Goal: Information Seeking & Learning: Learn about a topic

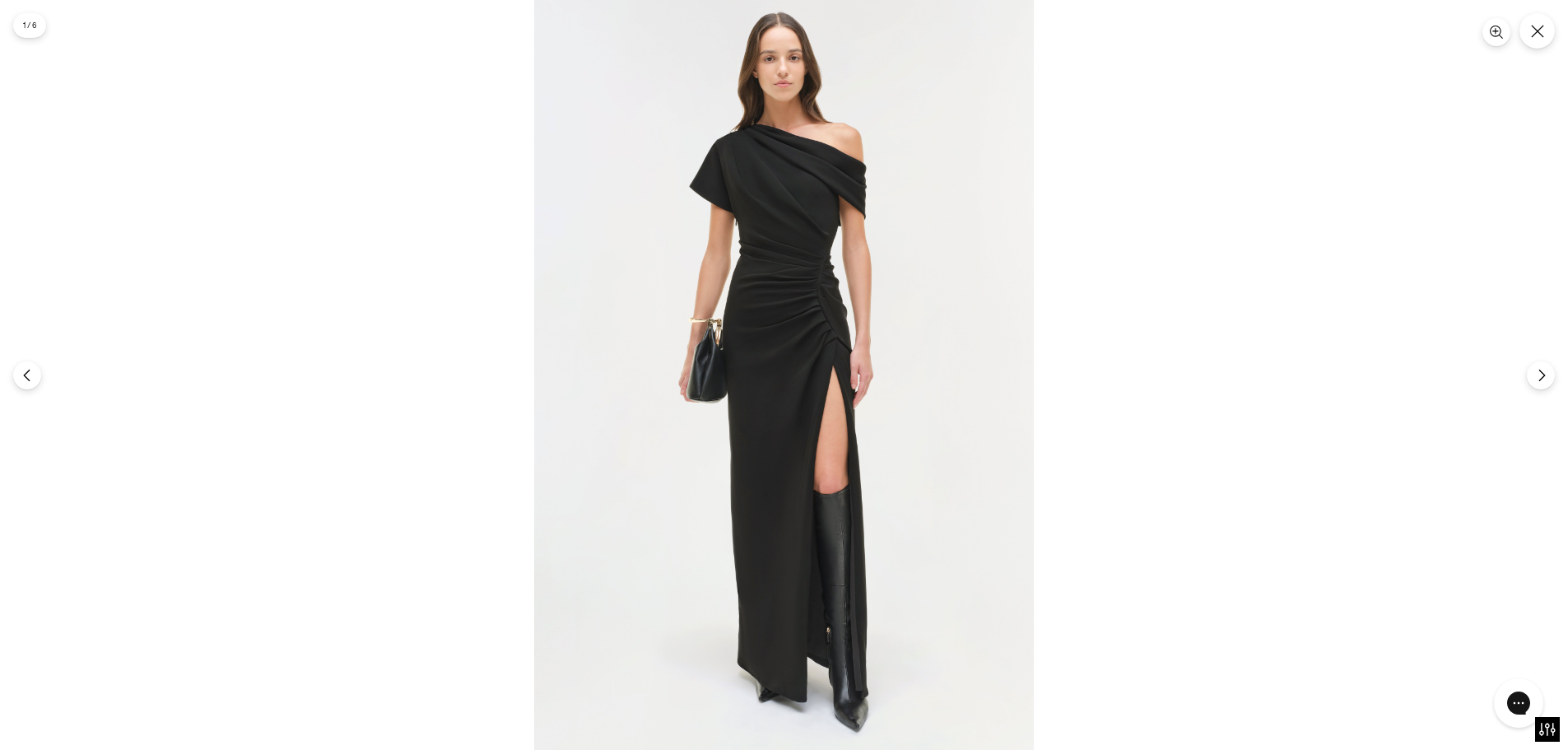
scroll to position [1564, 0]
click at [850, 281] on img at bounding box center [784, 375] width 500 height 750
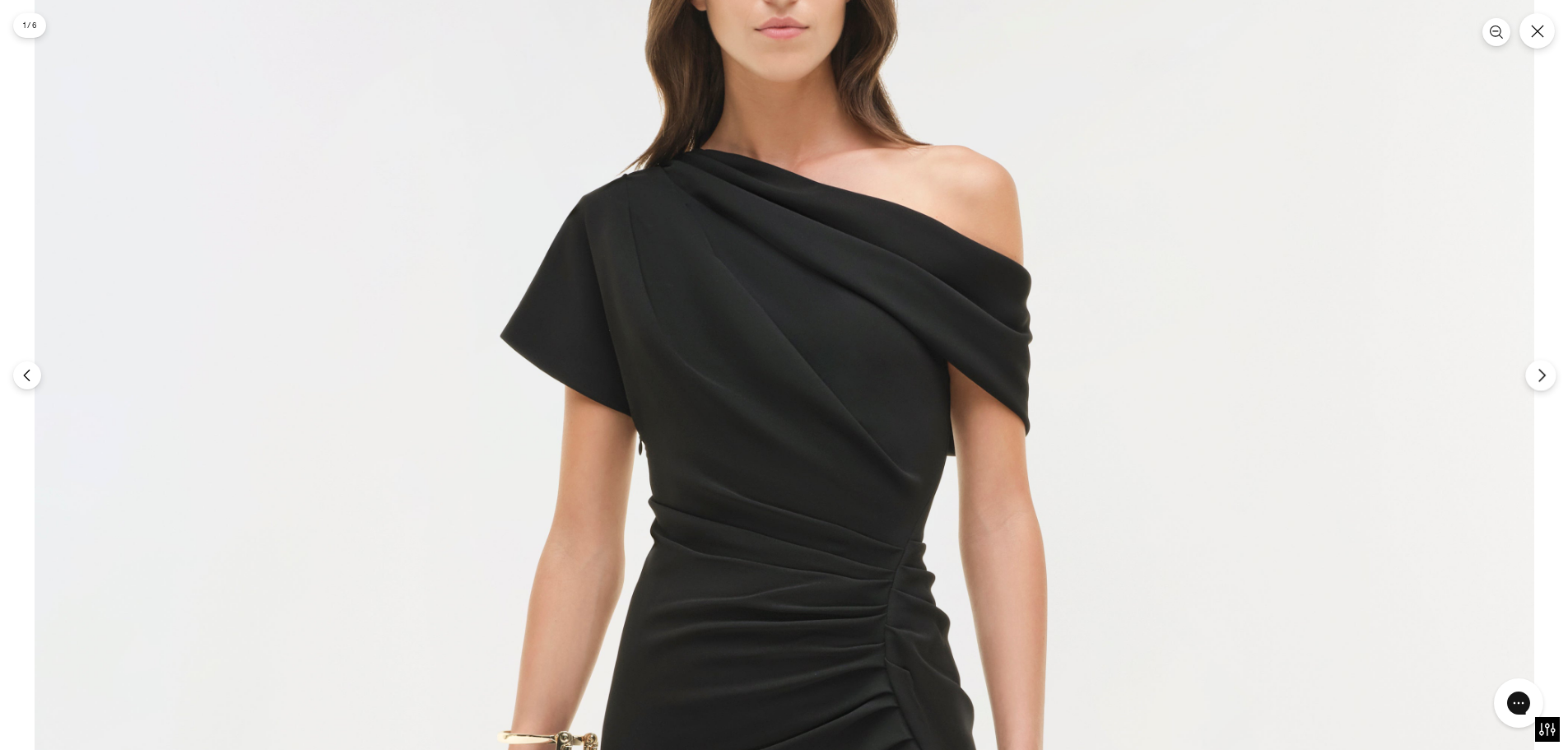
click at [1546, 368] on icon "Next" at bounding box center [1541, 375] width 14 height 14
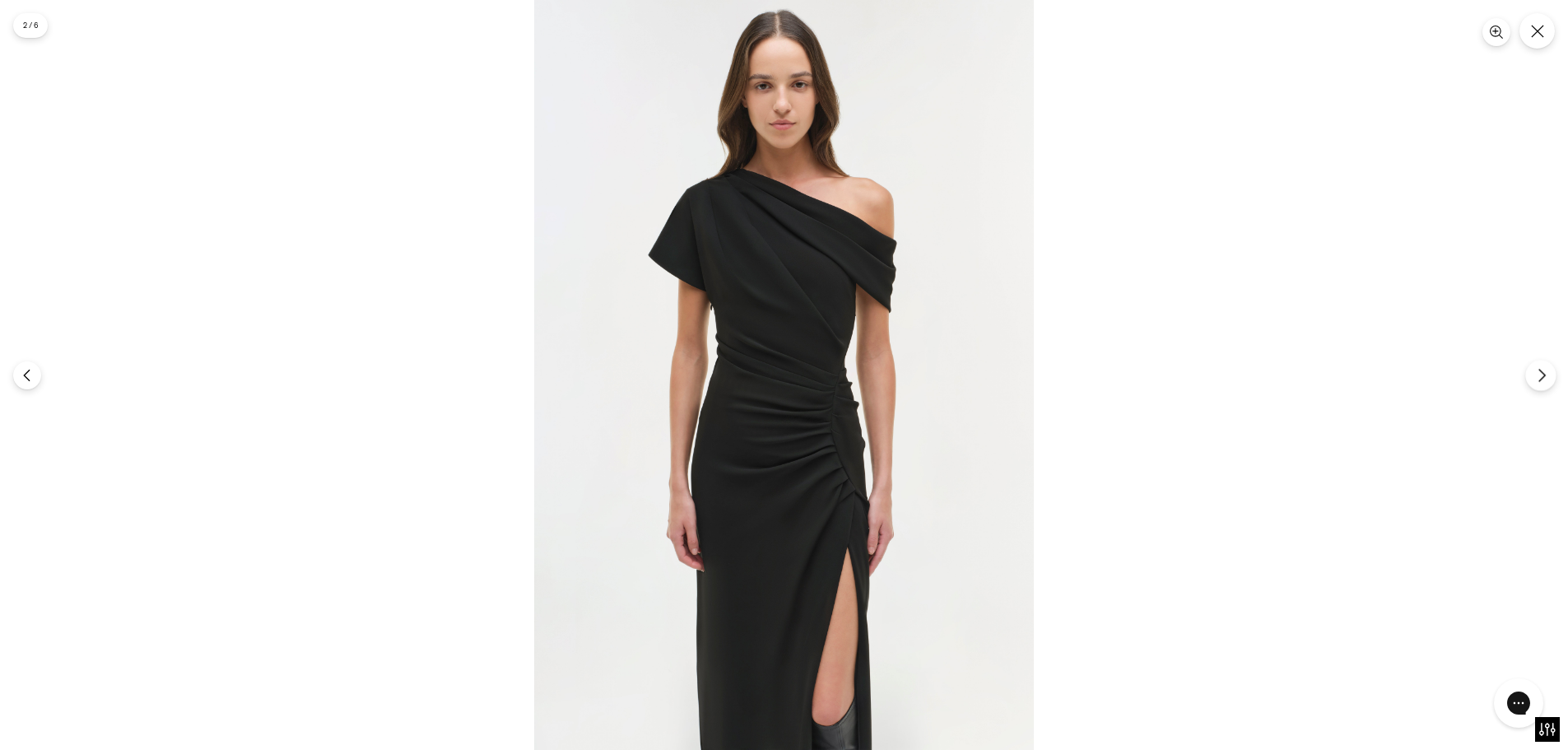
click at [1546, 368] on icon "Next" at bounding box center [1541, 375] width 14 height 14
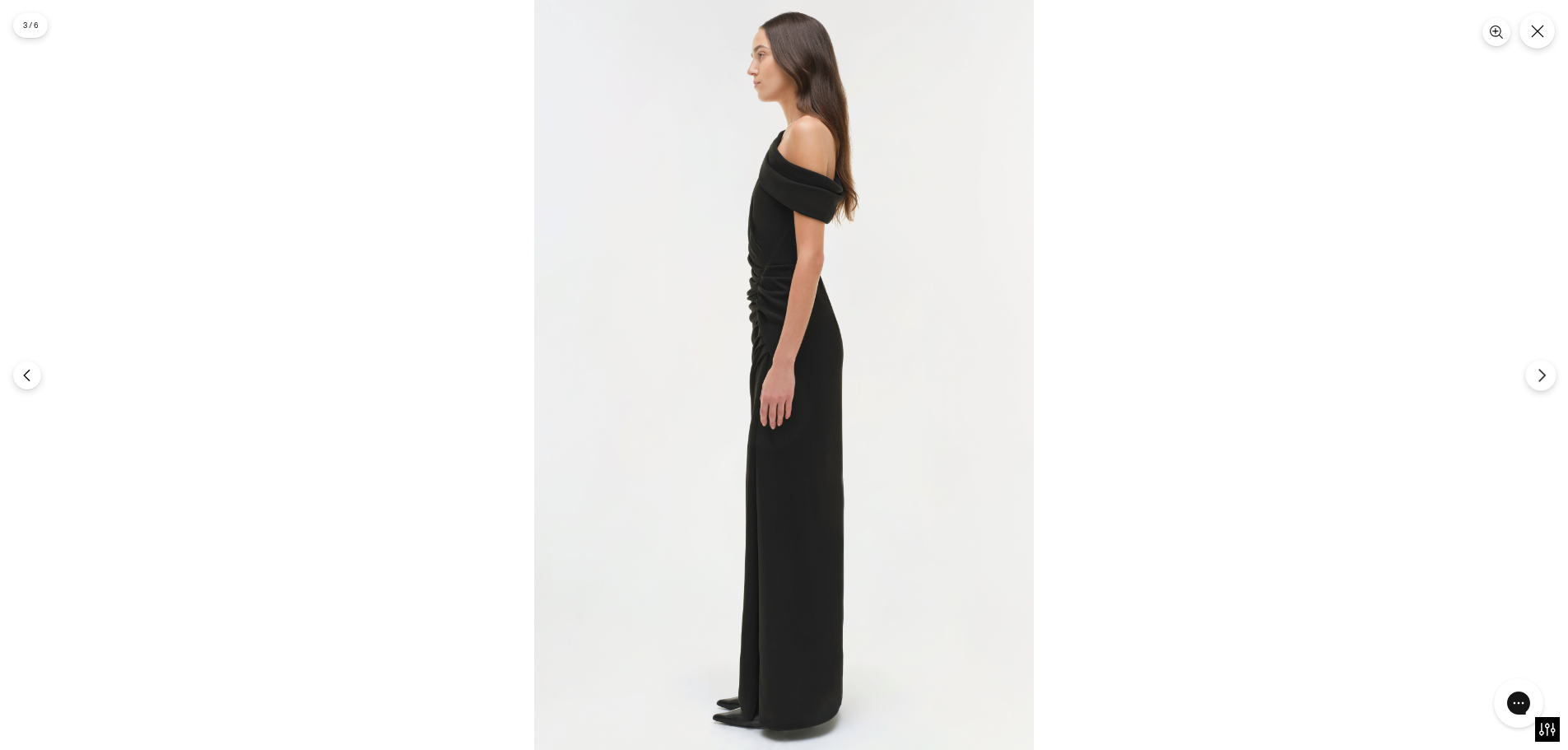
click at [1546, 368] on icon "Next" at bounding box center [1541, 375] width 14 height 14
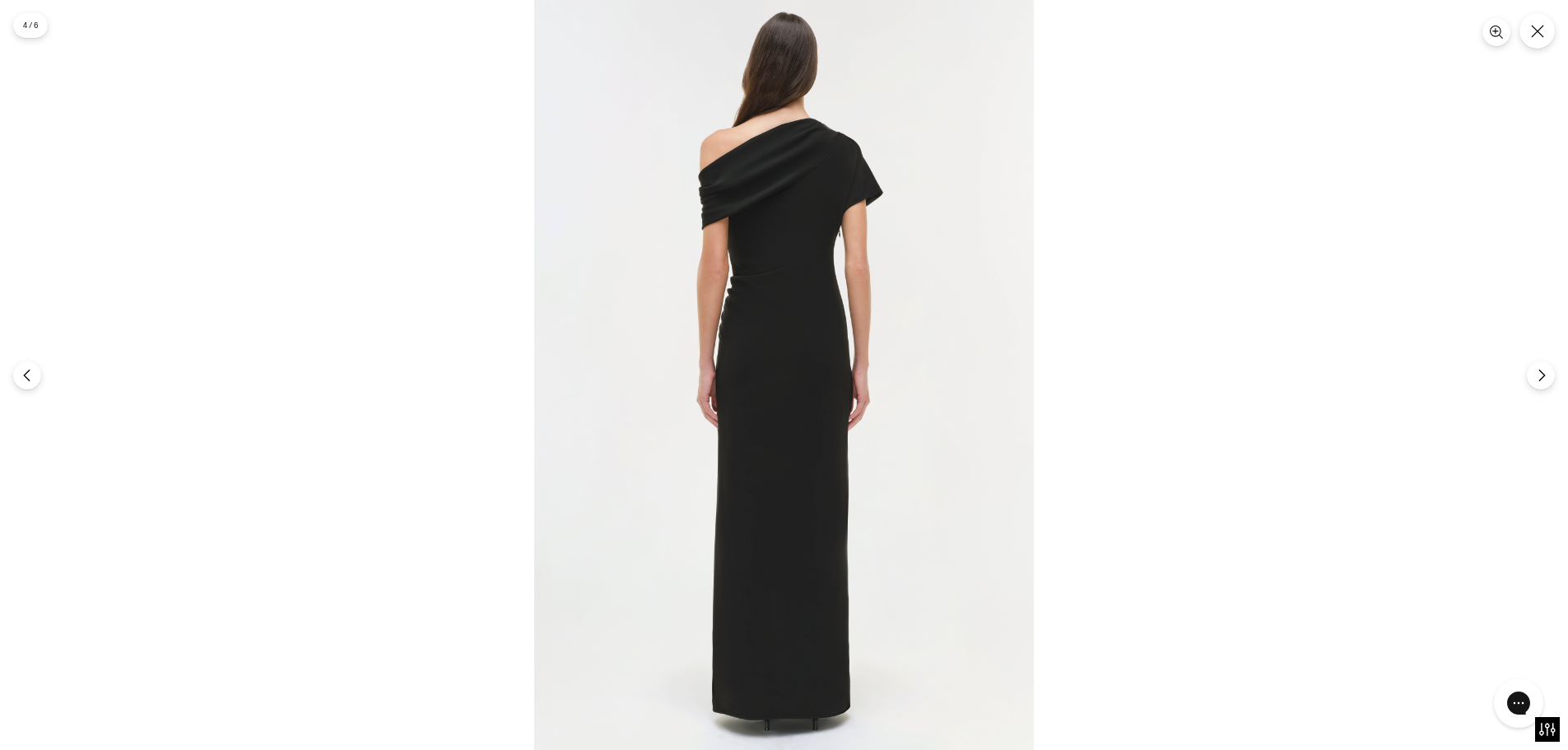
click at [845, 174] on img at bounding box center [784, 375] width 500 height 750
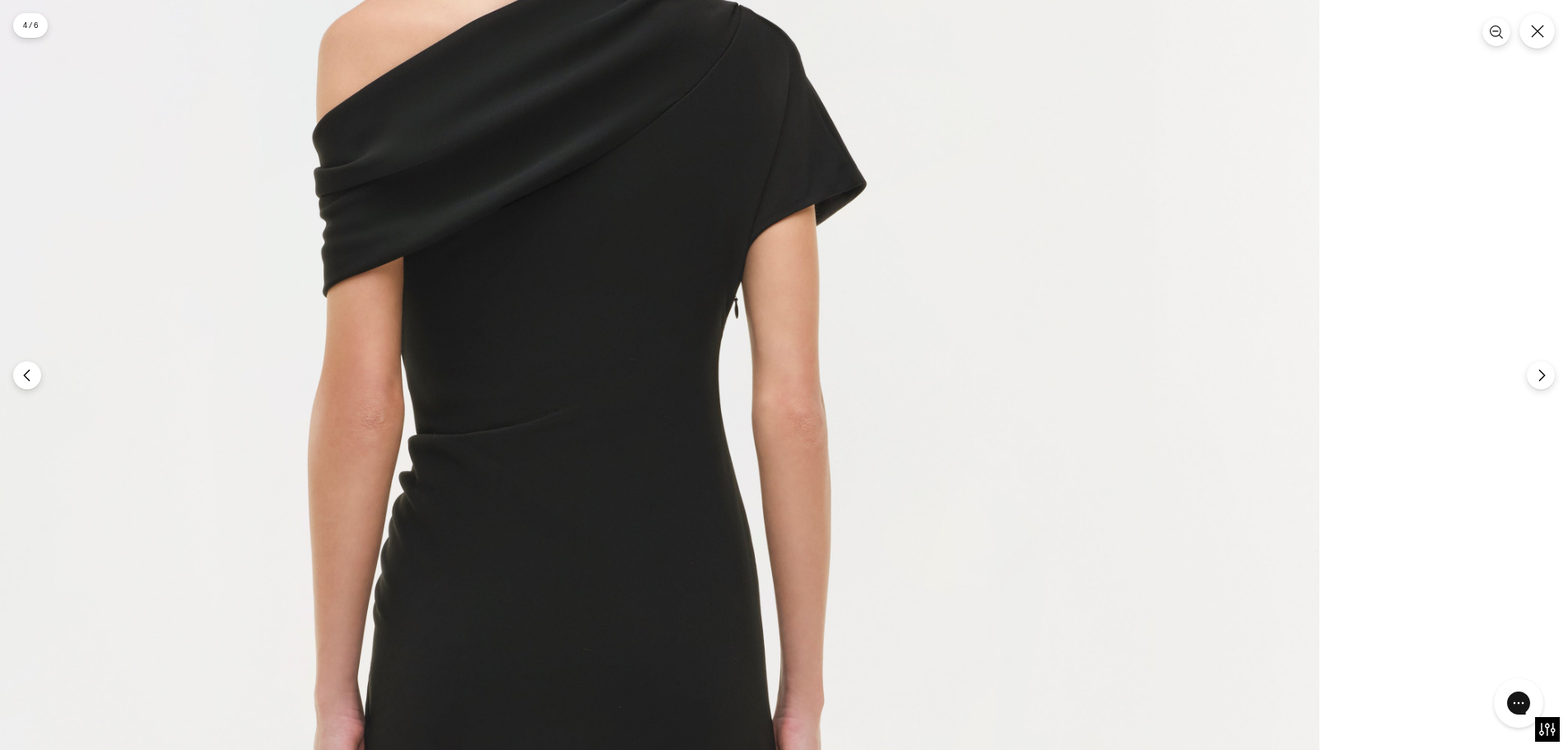
click at [0, 339] on img at bounding box center [569, 732] width 1499 height 2251
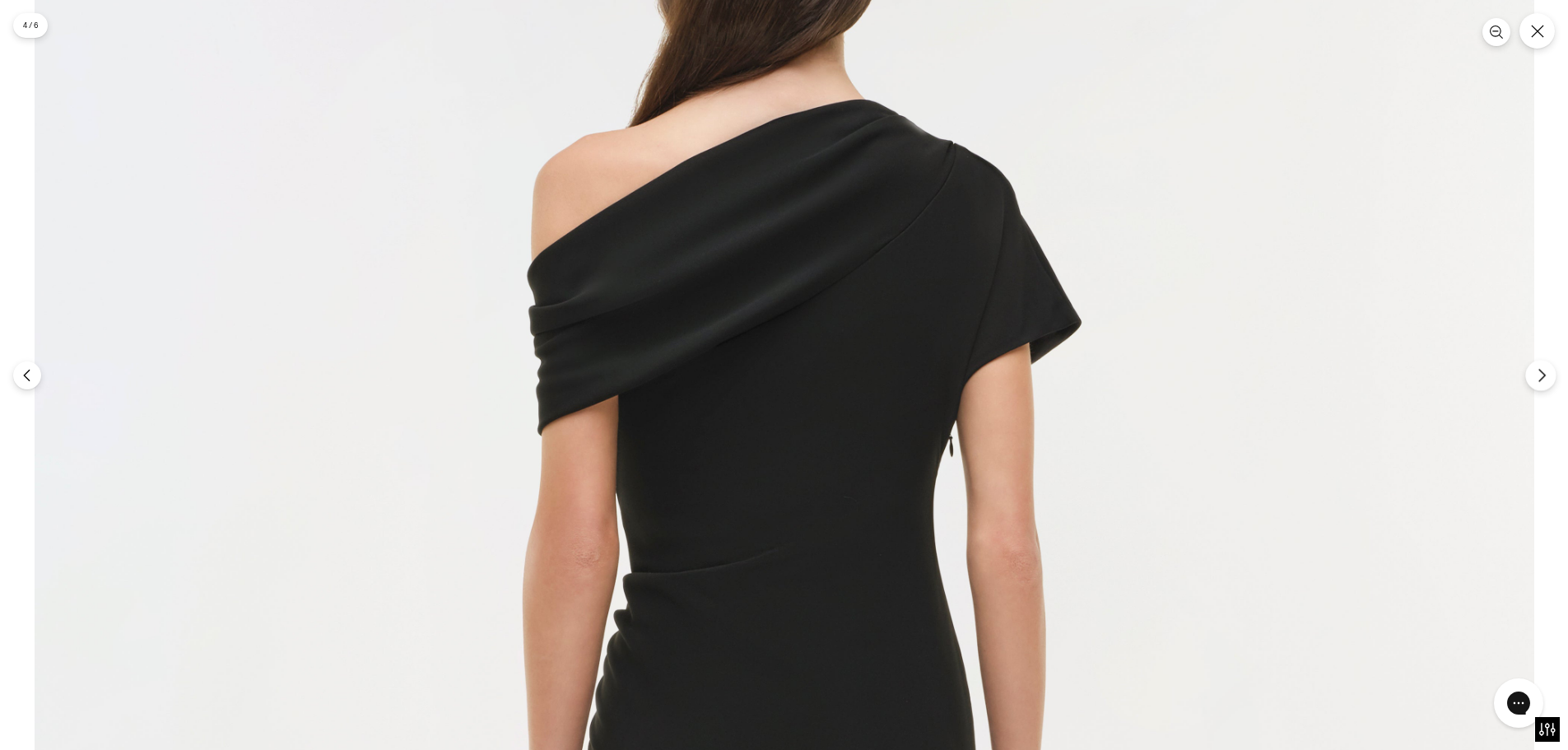
click at [1546, 379] on icon "Next" at bounding box center [1541, 375] width 14 height 14
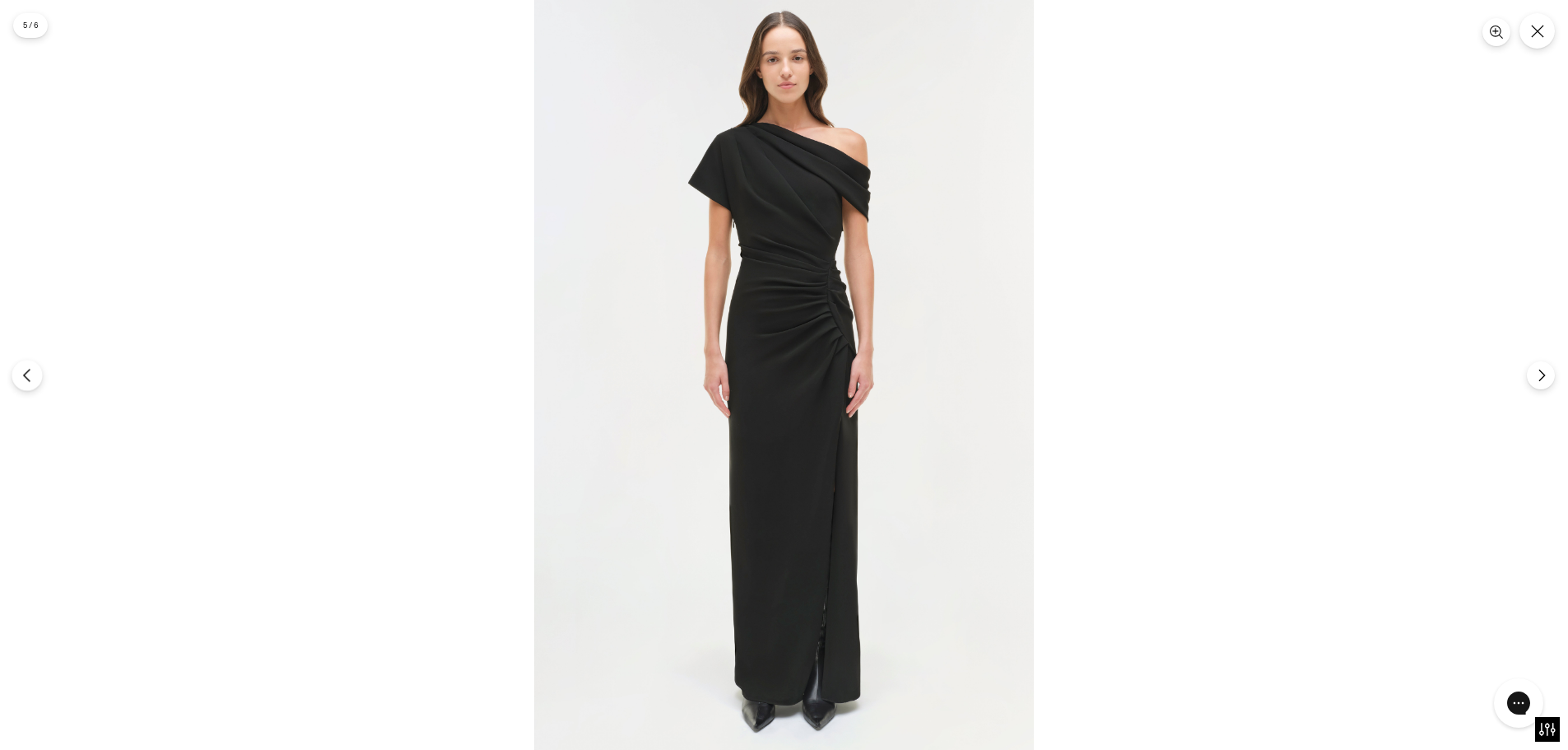
click at [32, 376] on icon "Previous" at bounding box center [26, 375] width 14 height 14
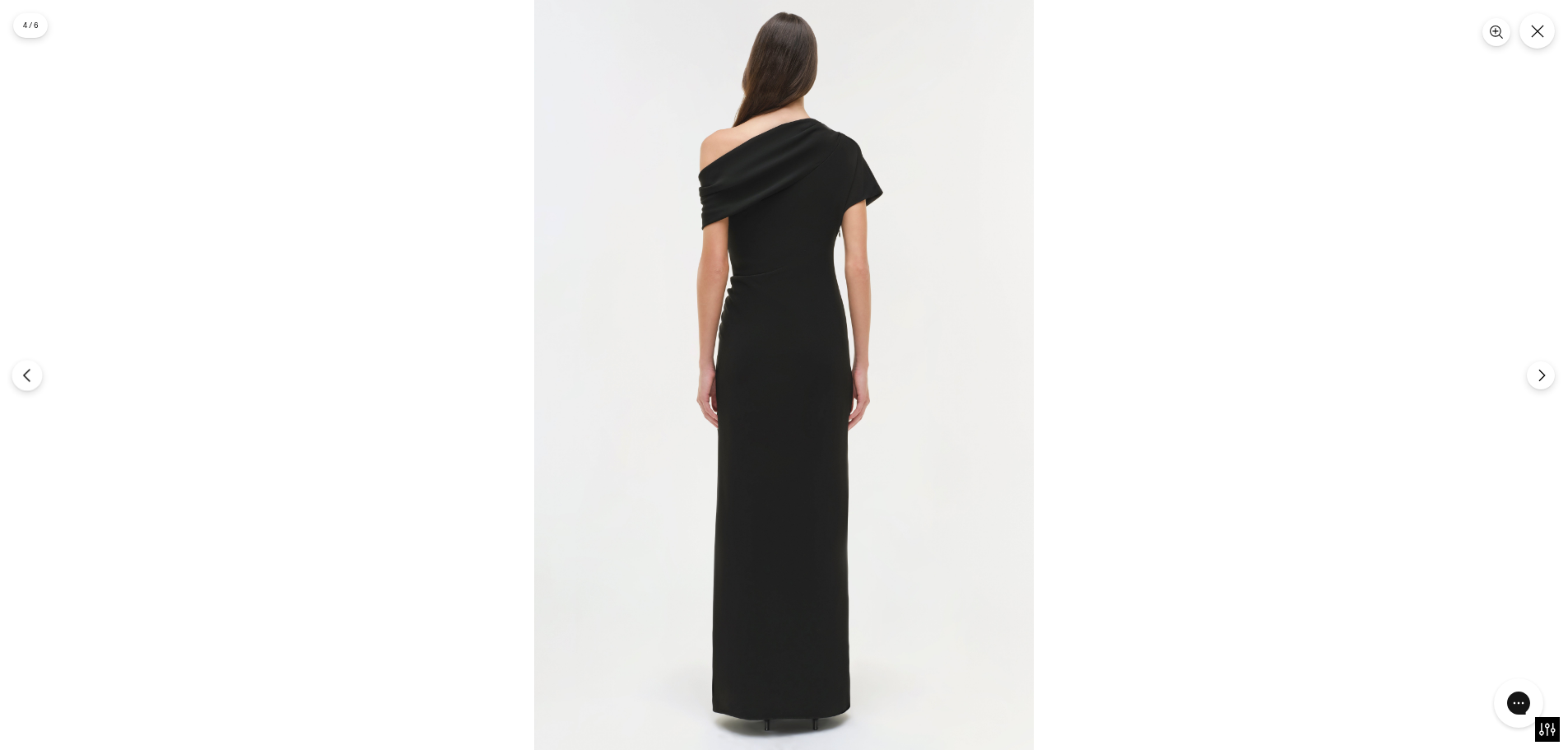
click at [32, 376] on icon "Previous" at bounding box center [26, 375] width 14 height 14
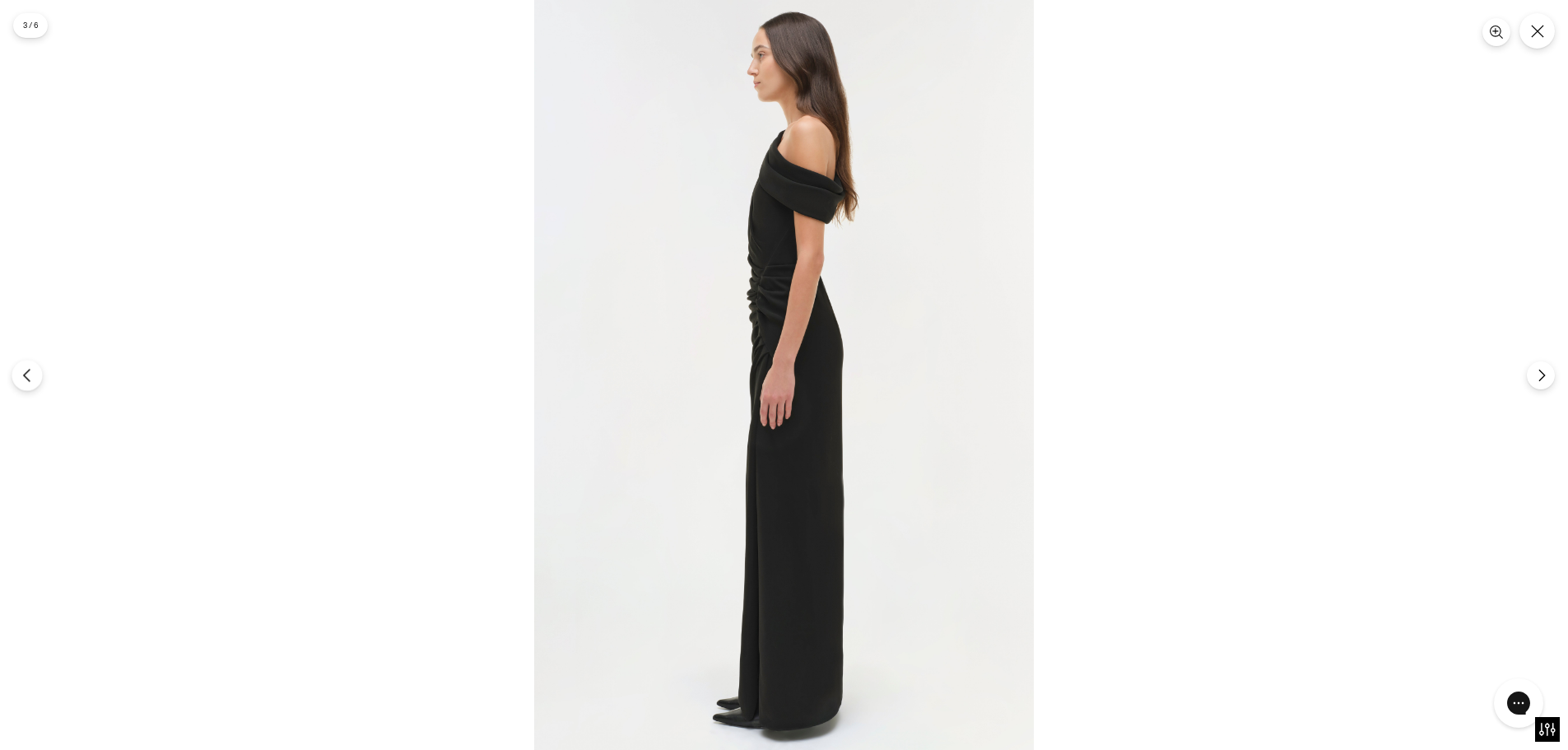
click at [32, 376] on icon "Previous" at bounding box center [26, 375] width 14 height 14
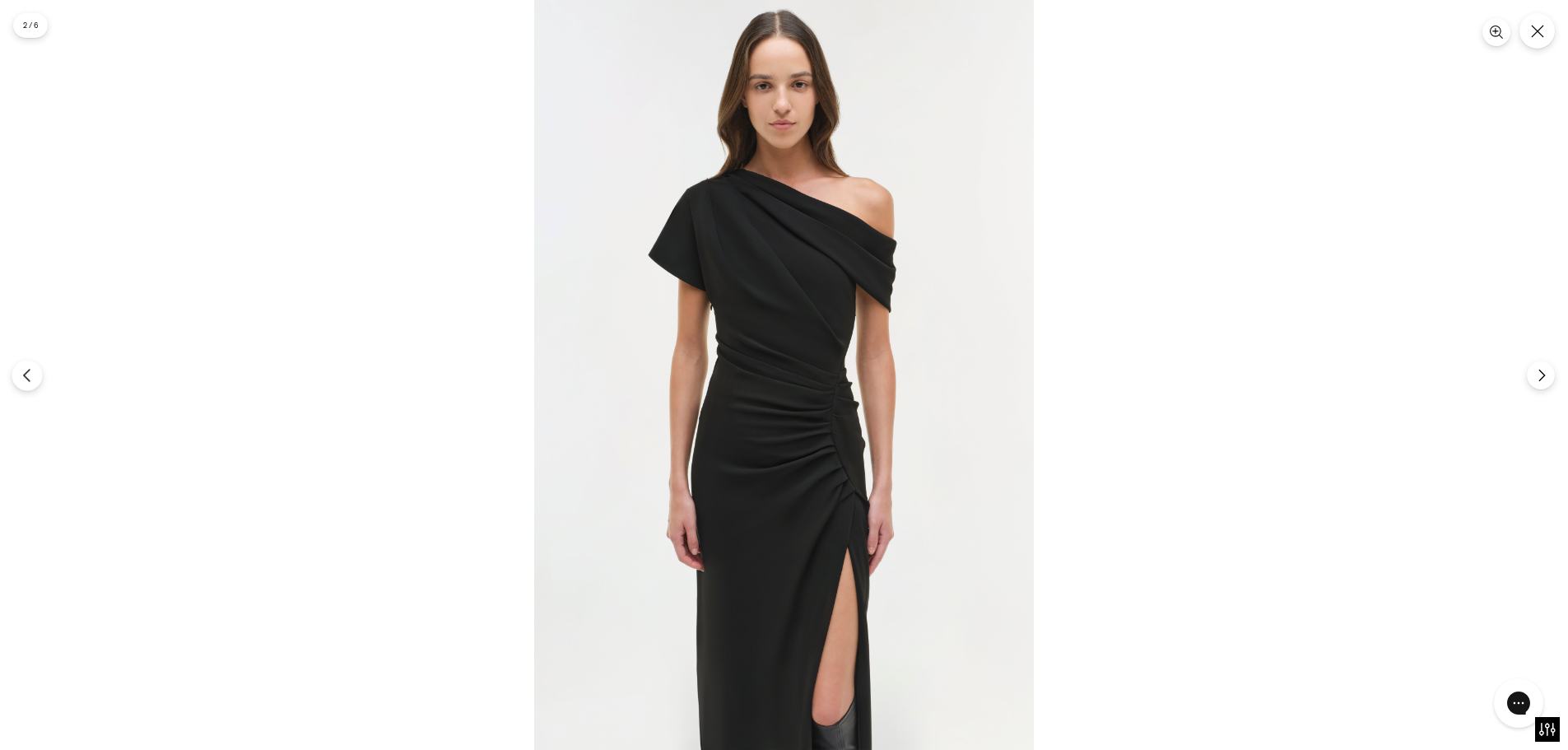
click at [32, 376] on icon "Previous" at bounding box center [26, 375] width 14 height 14
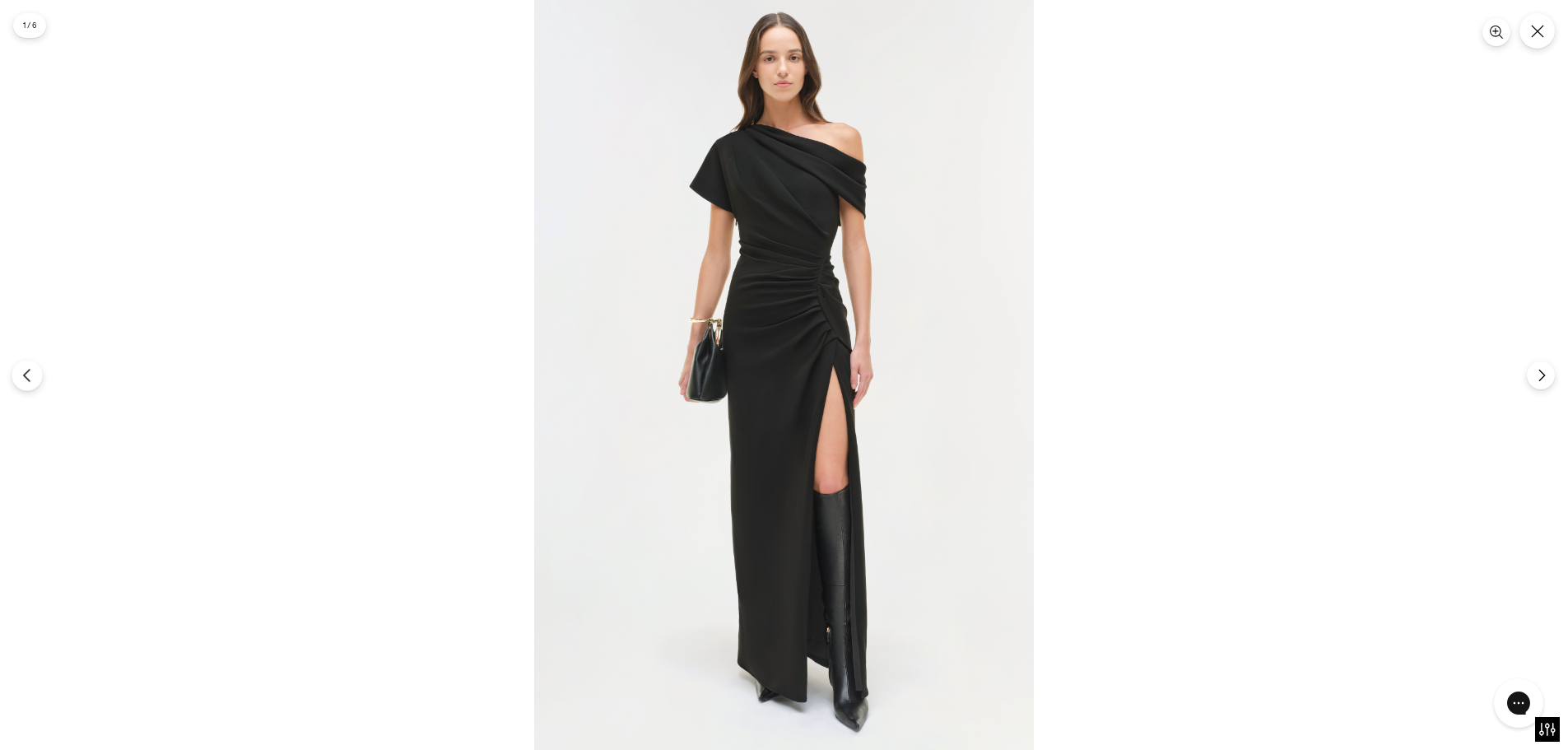
click at [32, 376] on icon "Previous" at bounding box center [26, 375] width 14 height 14
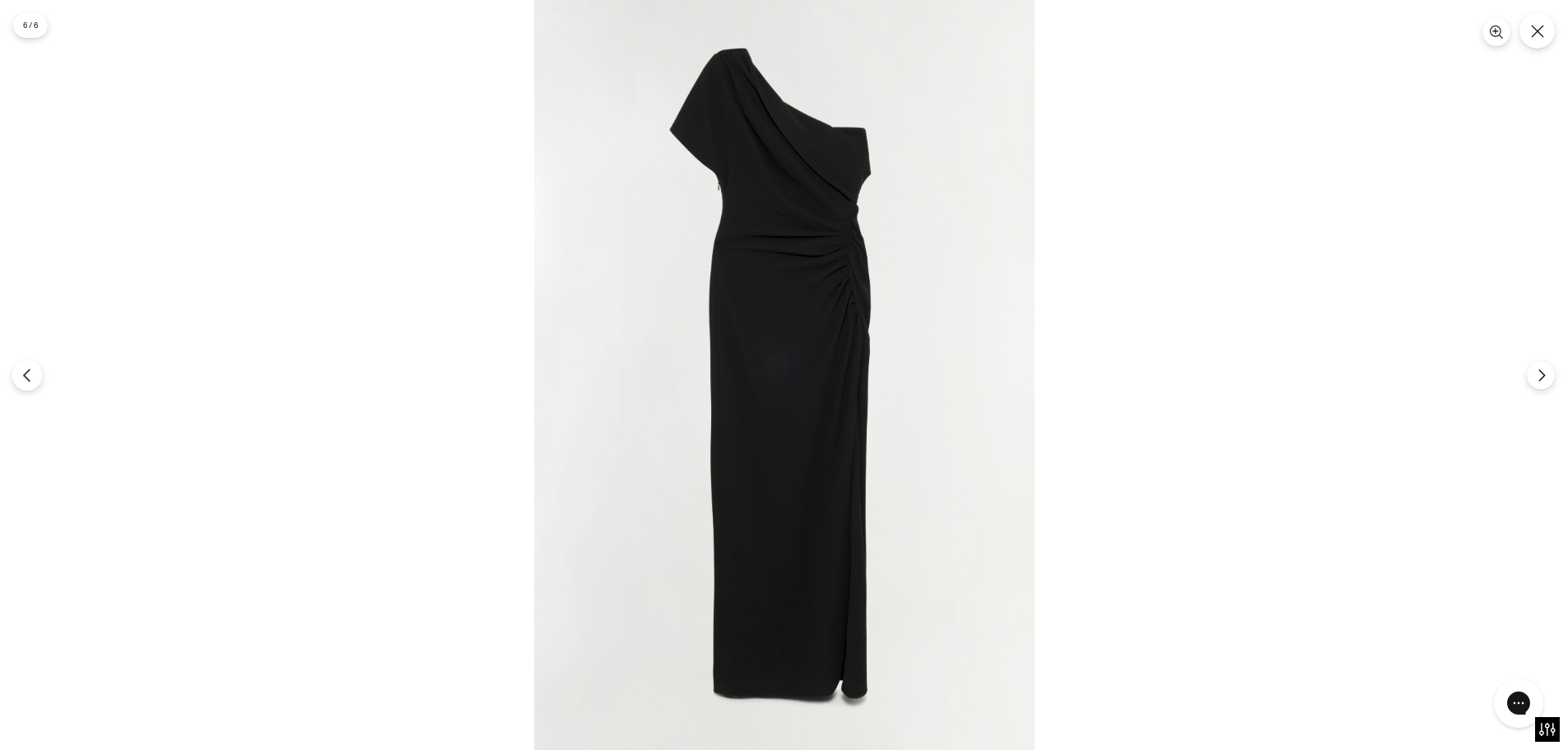
click at [32, 376] on icon "Previous" at bounding box center [26, 375] width 14 height 14
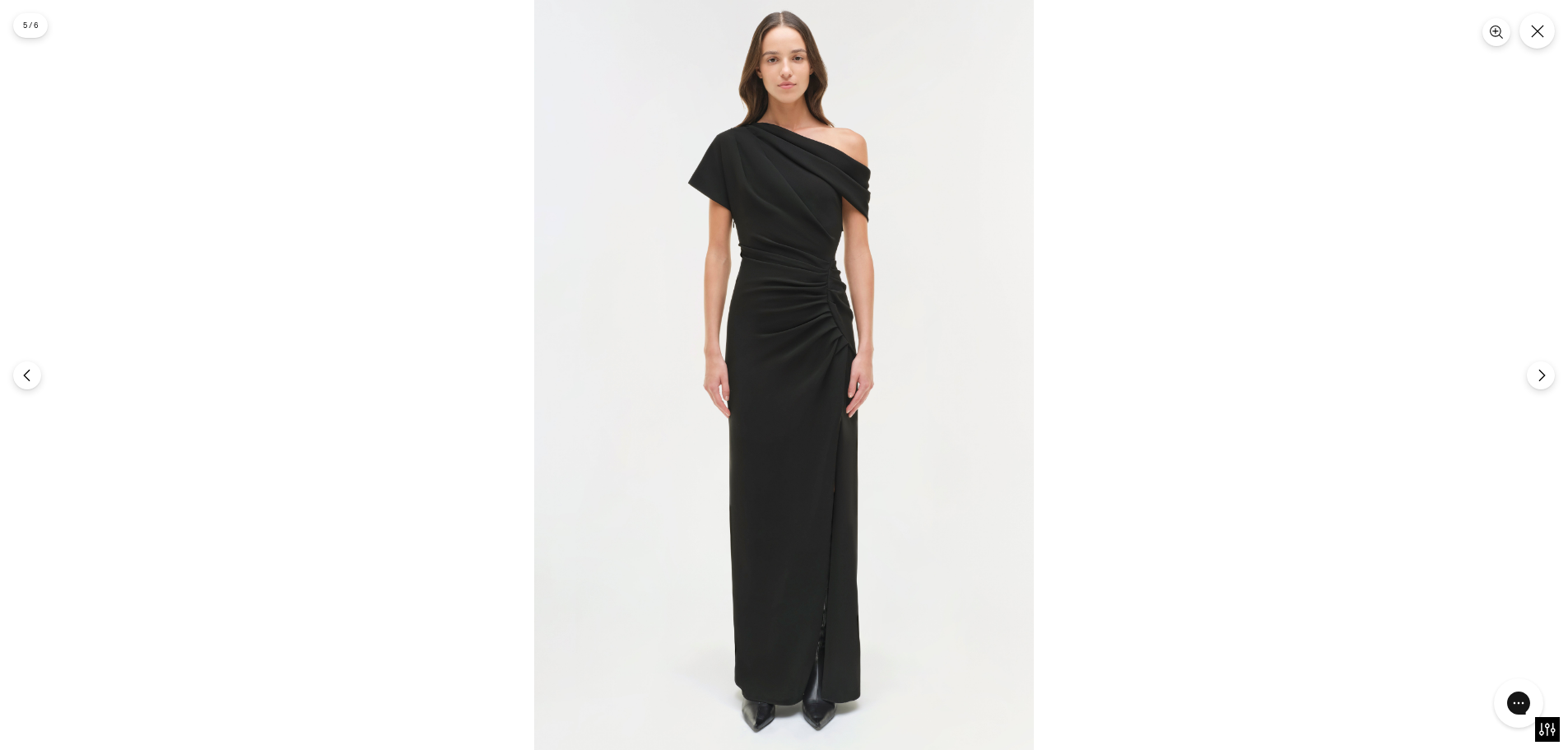
click at [842, 262] on img at bounding box center [784, 375] width 500 height 750
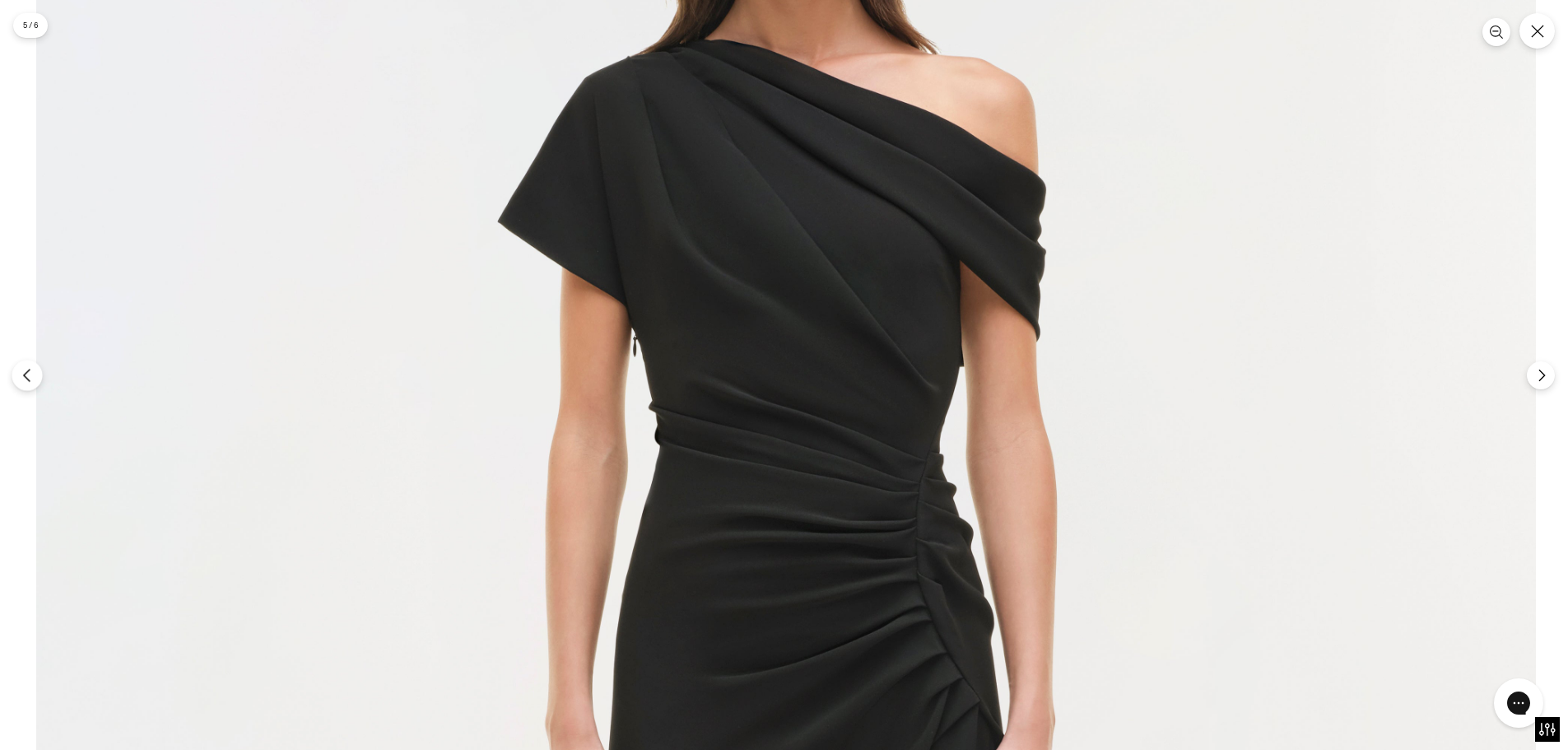
click at [29, 382] on icon "Previous" at bounding box center [26, 375] width 14 height 14
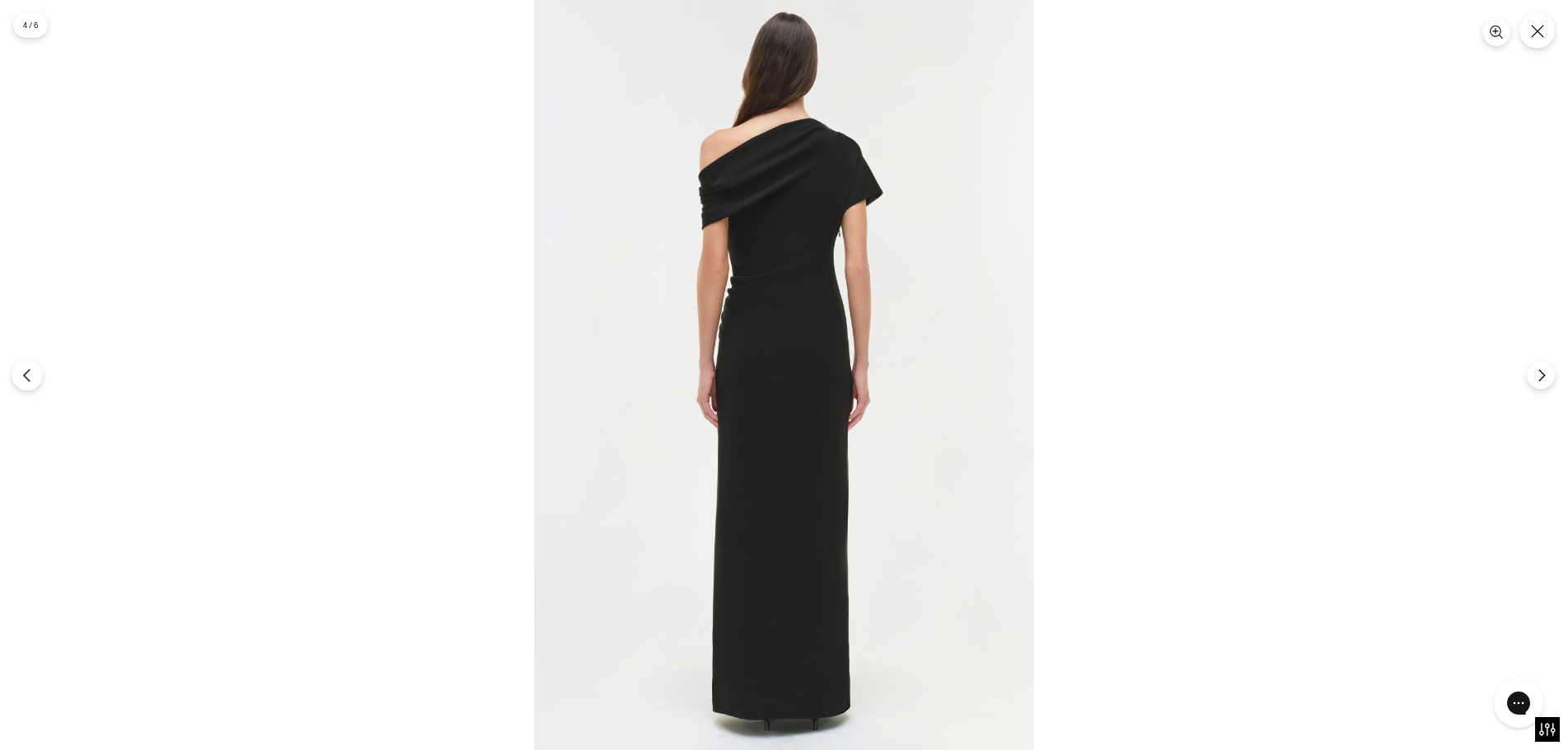
click at [596, 393] on section "4 / 6" at bounding box center [784, 375] width 1568 height 750
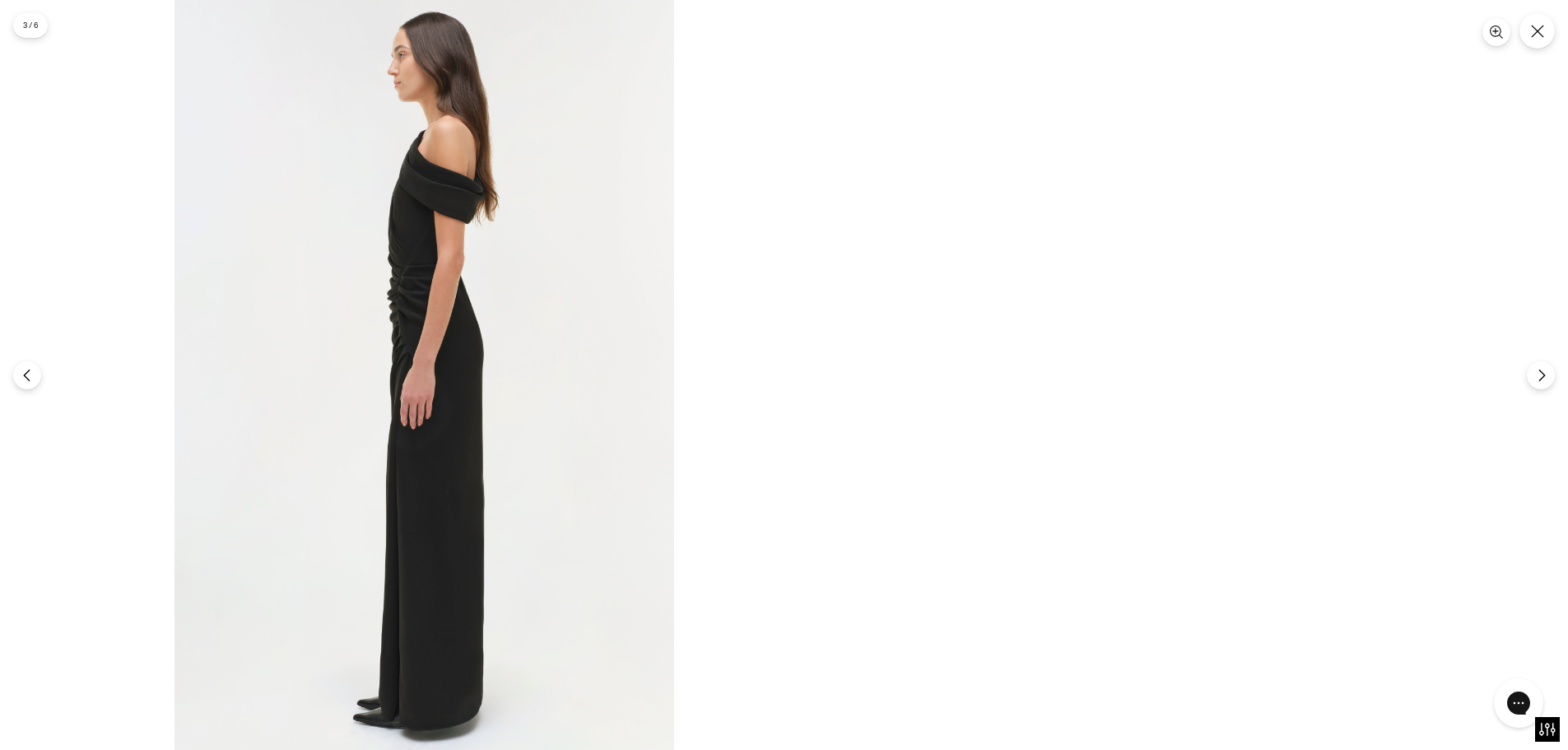
click at [508, 324] on div at bounding box center [424, 375] width 1568 height 750
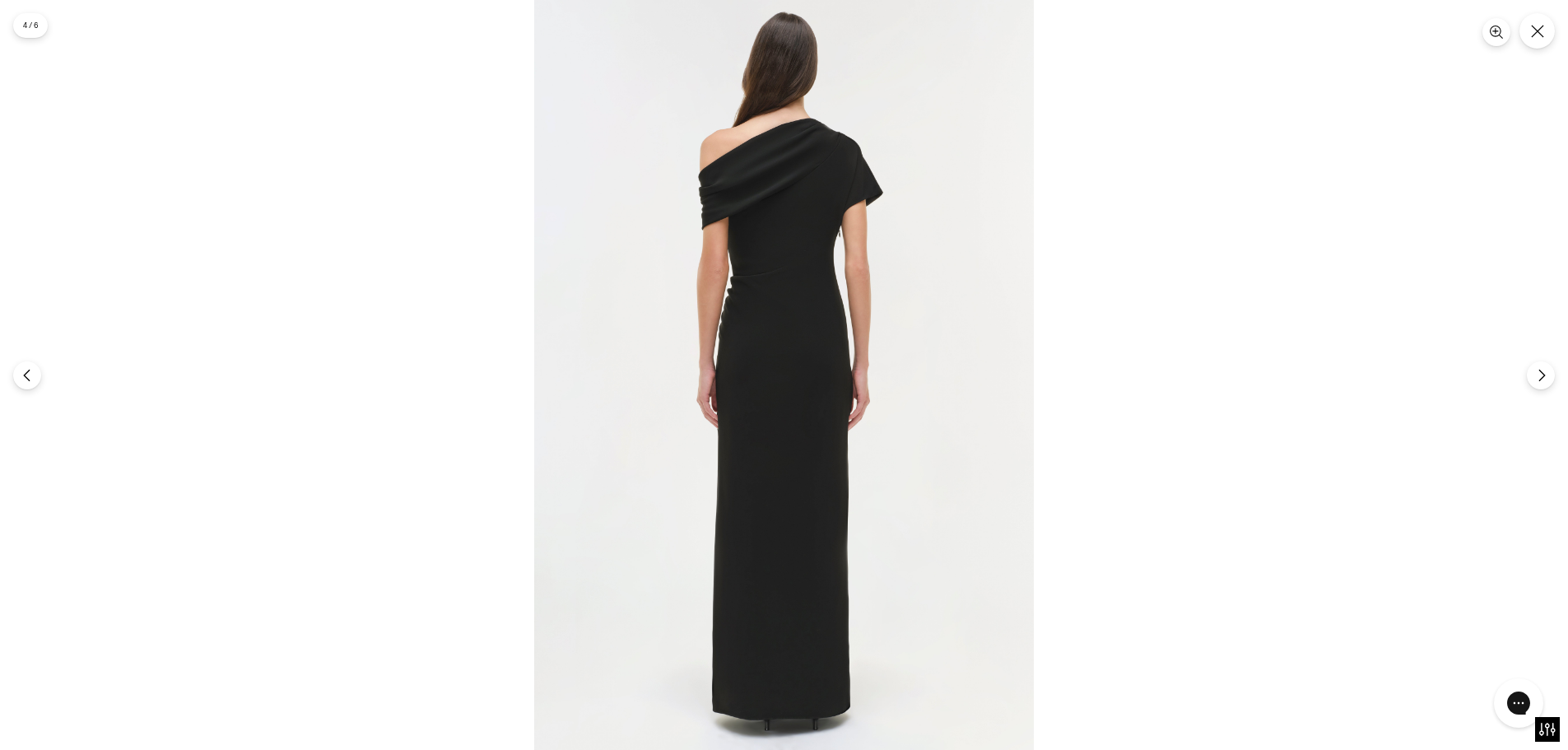
click at [823, 177] on img at bounding box center [784, 375] width 500 height 750
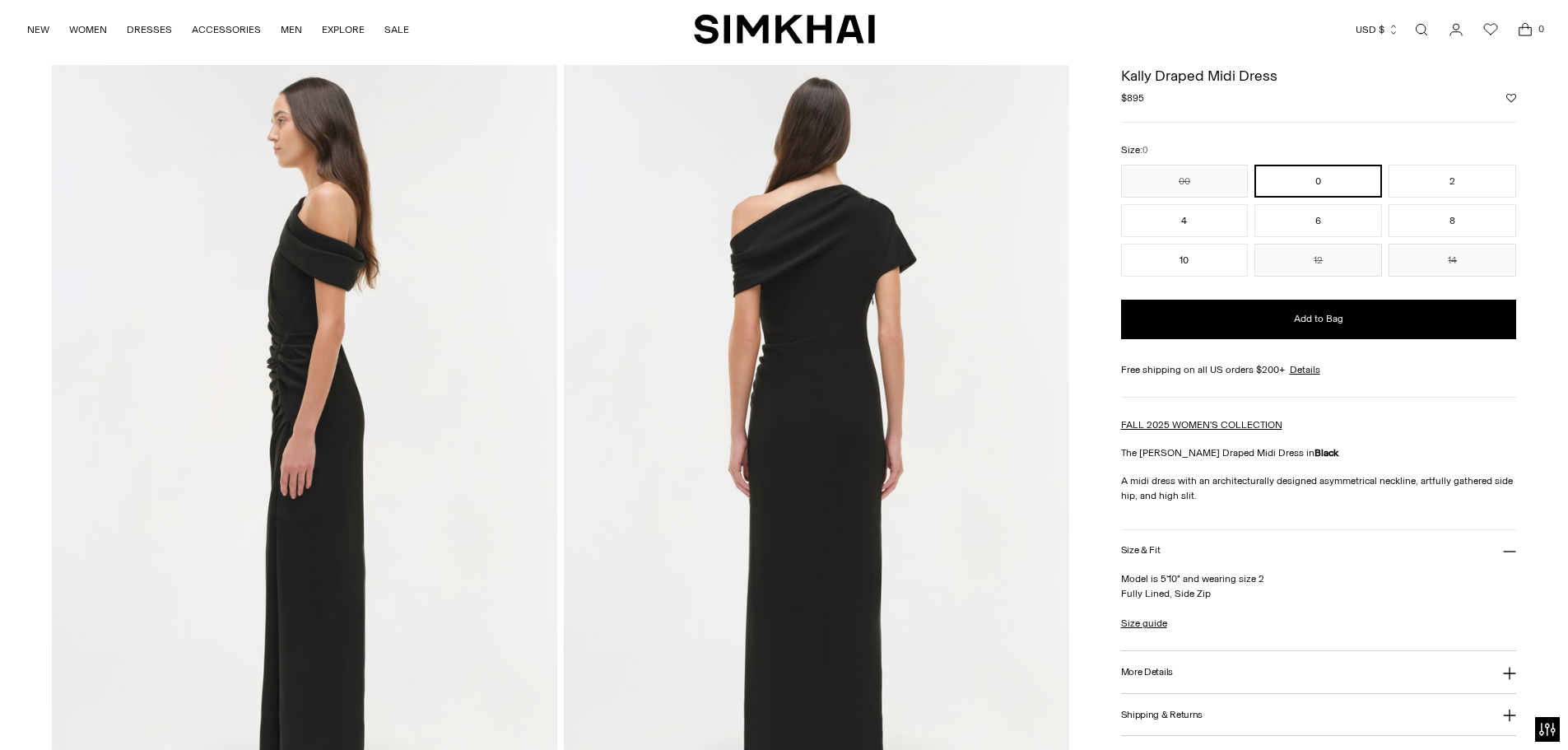
scroll to position [703, 0]
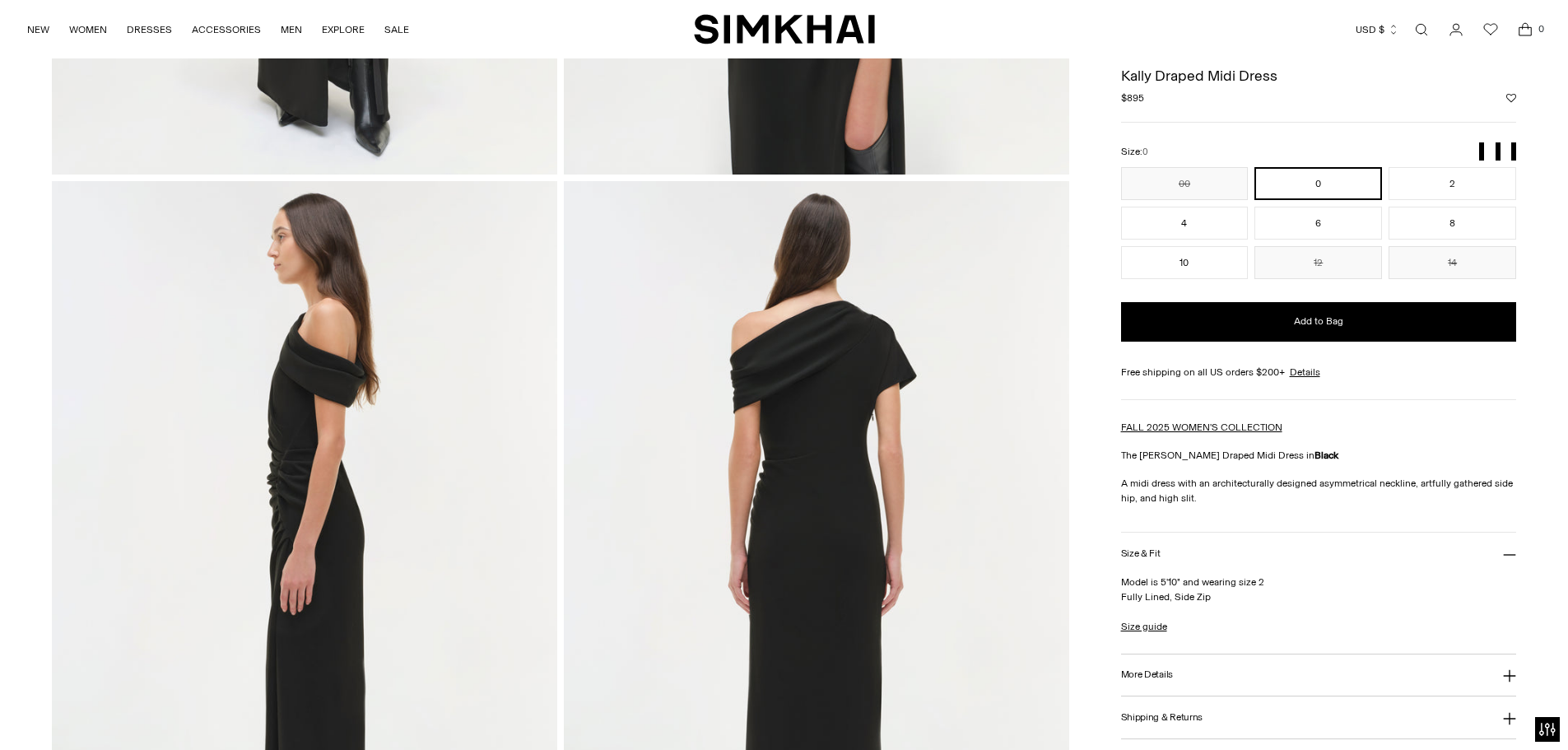
click at [898, 325] on img at bounding box center [817, 560] width 506 height 758
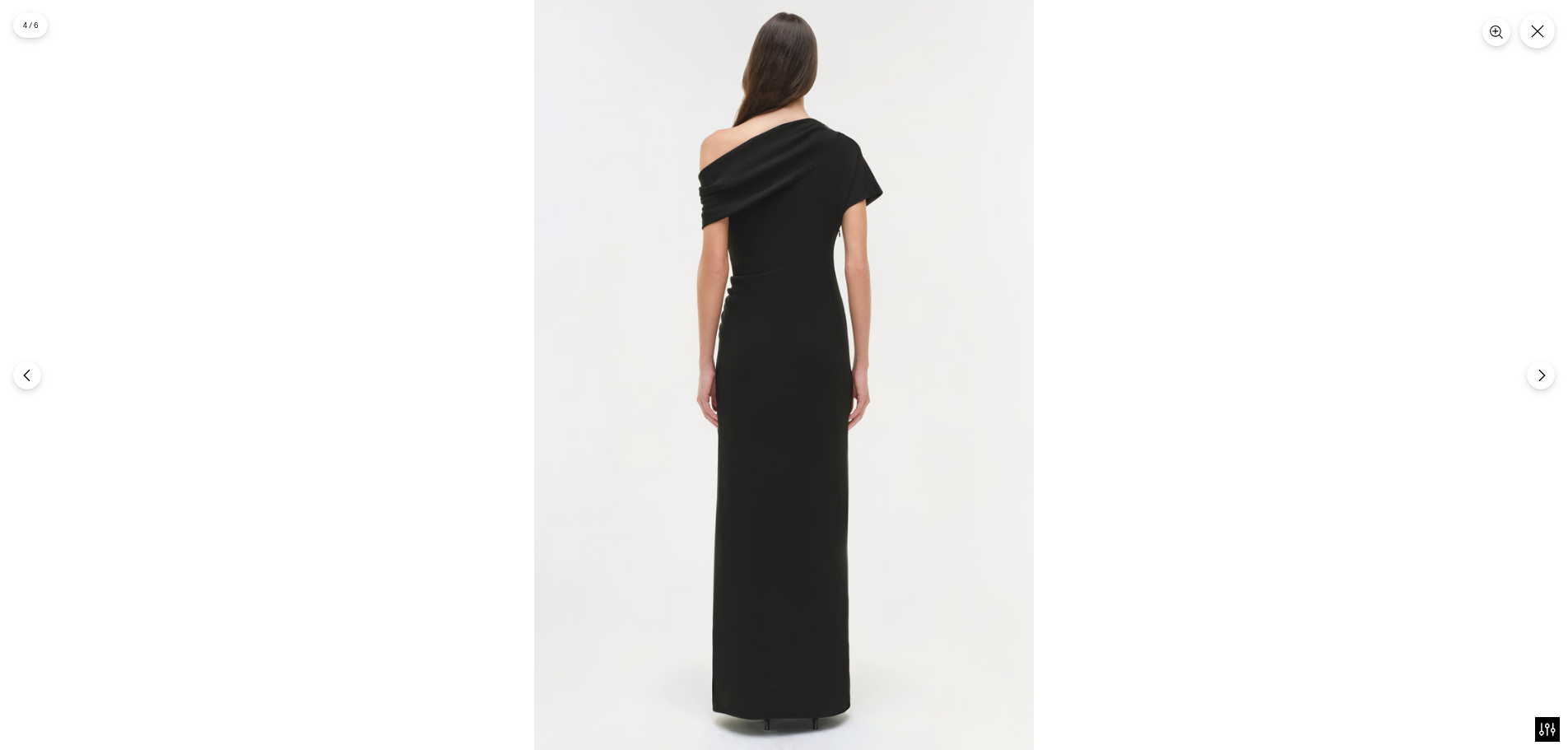
scroll to position [0, 0]
click at [850, 158] on img at bounding box center [784, 375] width 500 height 750
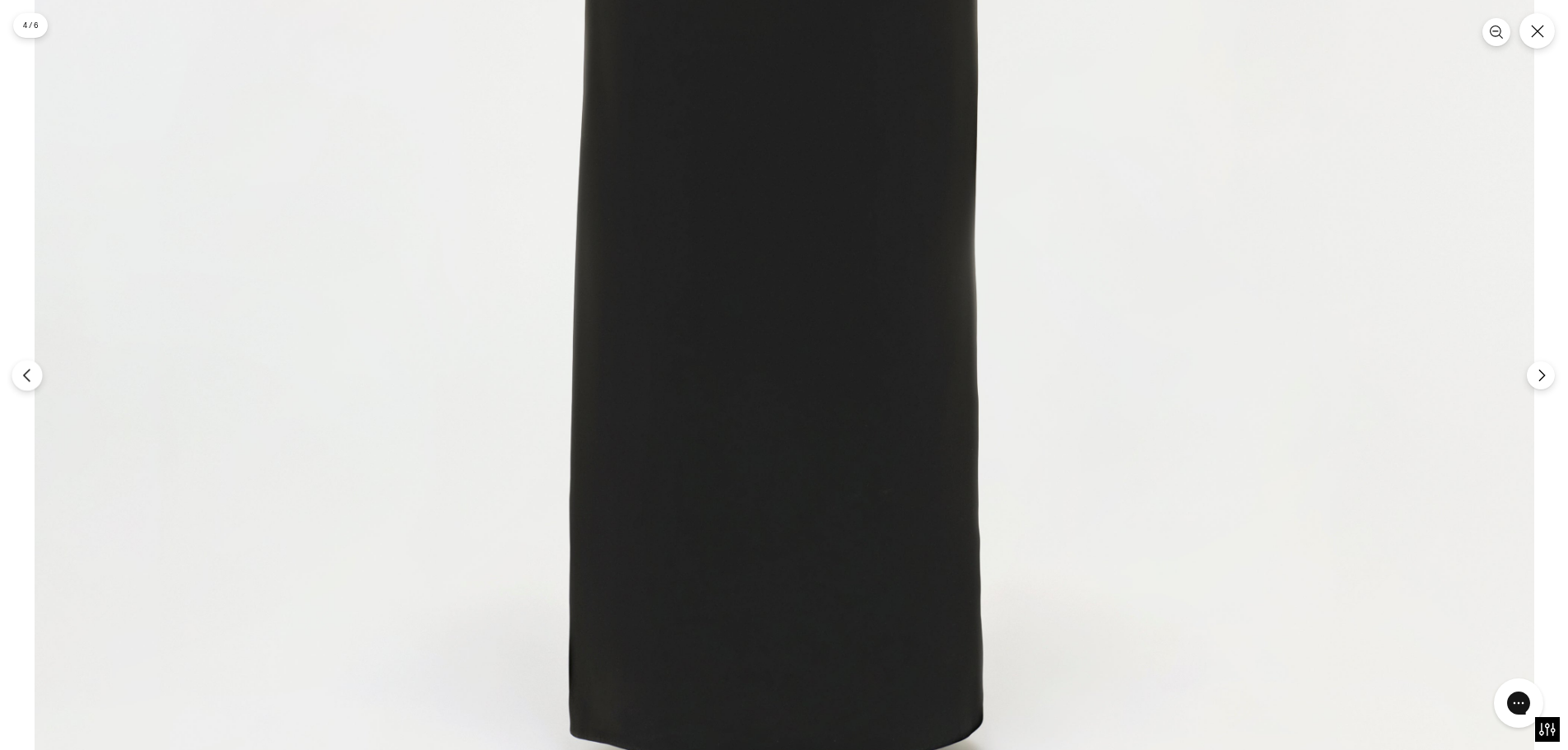
click at [22, 371] on icon "Previous" at bounding box center [26, 375] width 14 height 14
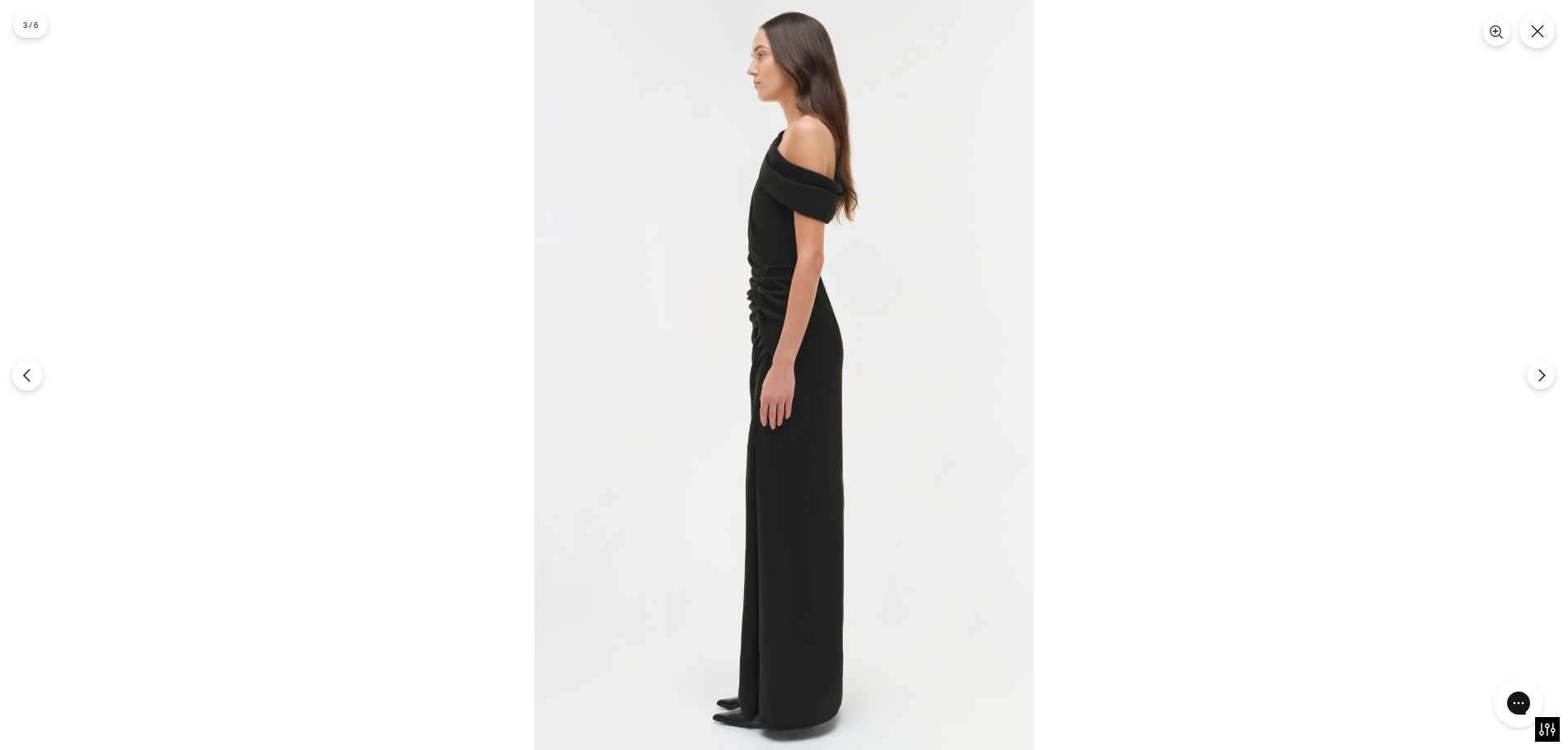
click at [22, 371] on icon "Previous" at bounding box center [26, 375] width 14 height 14
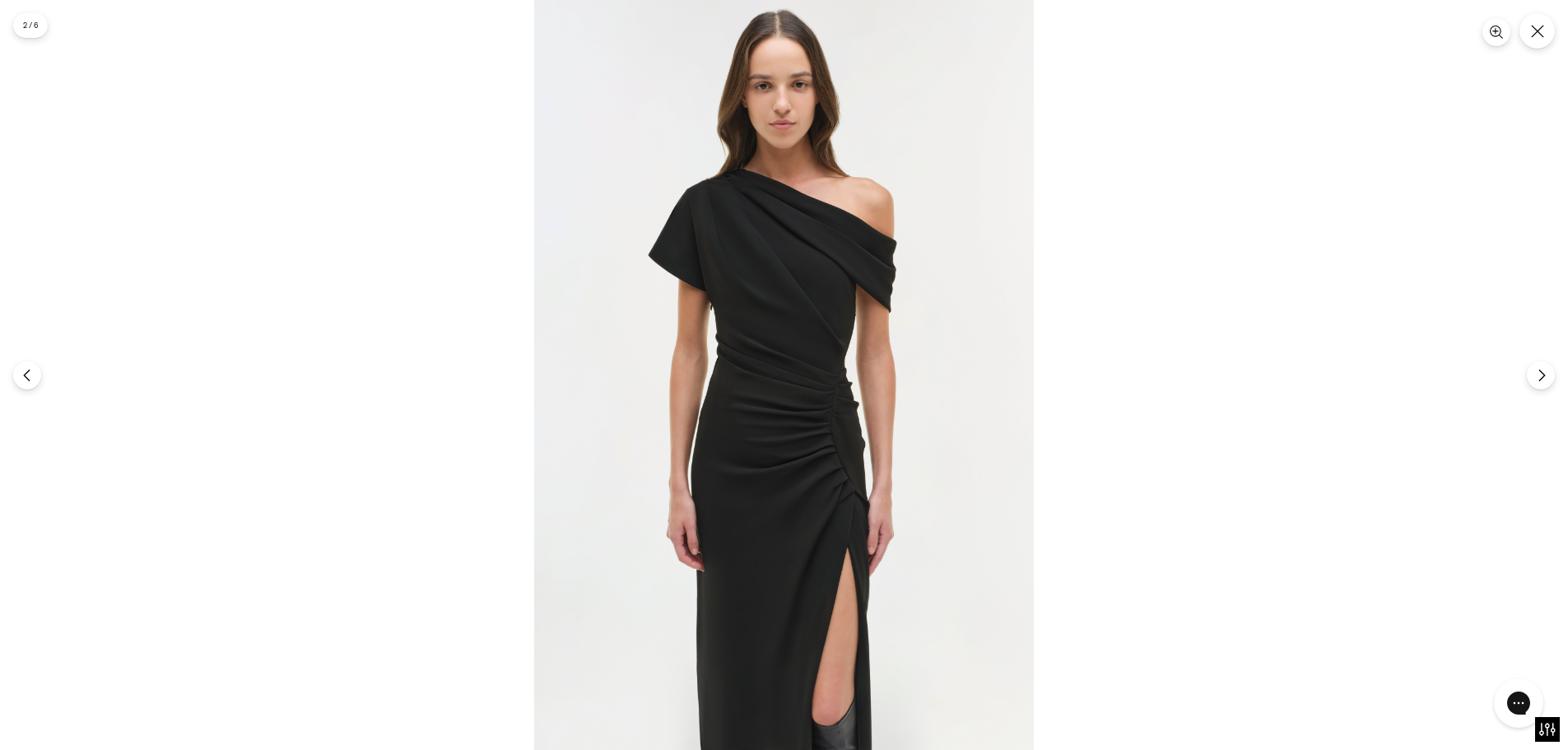
click at [857, 498] on img at bounding box center [784, 375] width 500 height 750
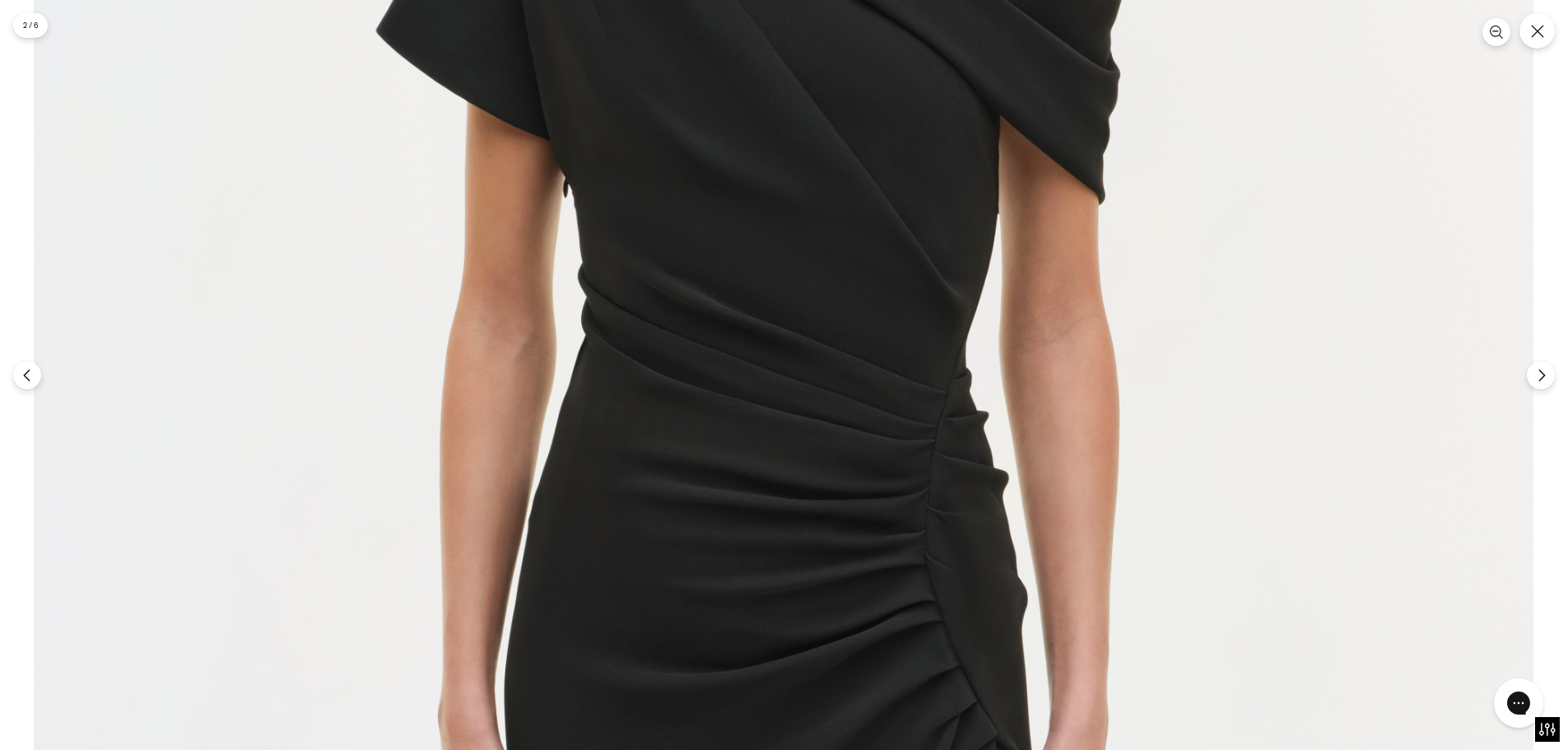
click at [834, 583] on img at bounding box center [784, 391] width 1499 height 2251
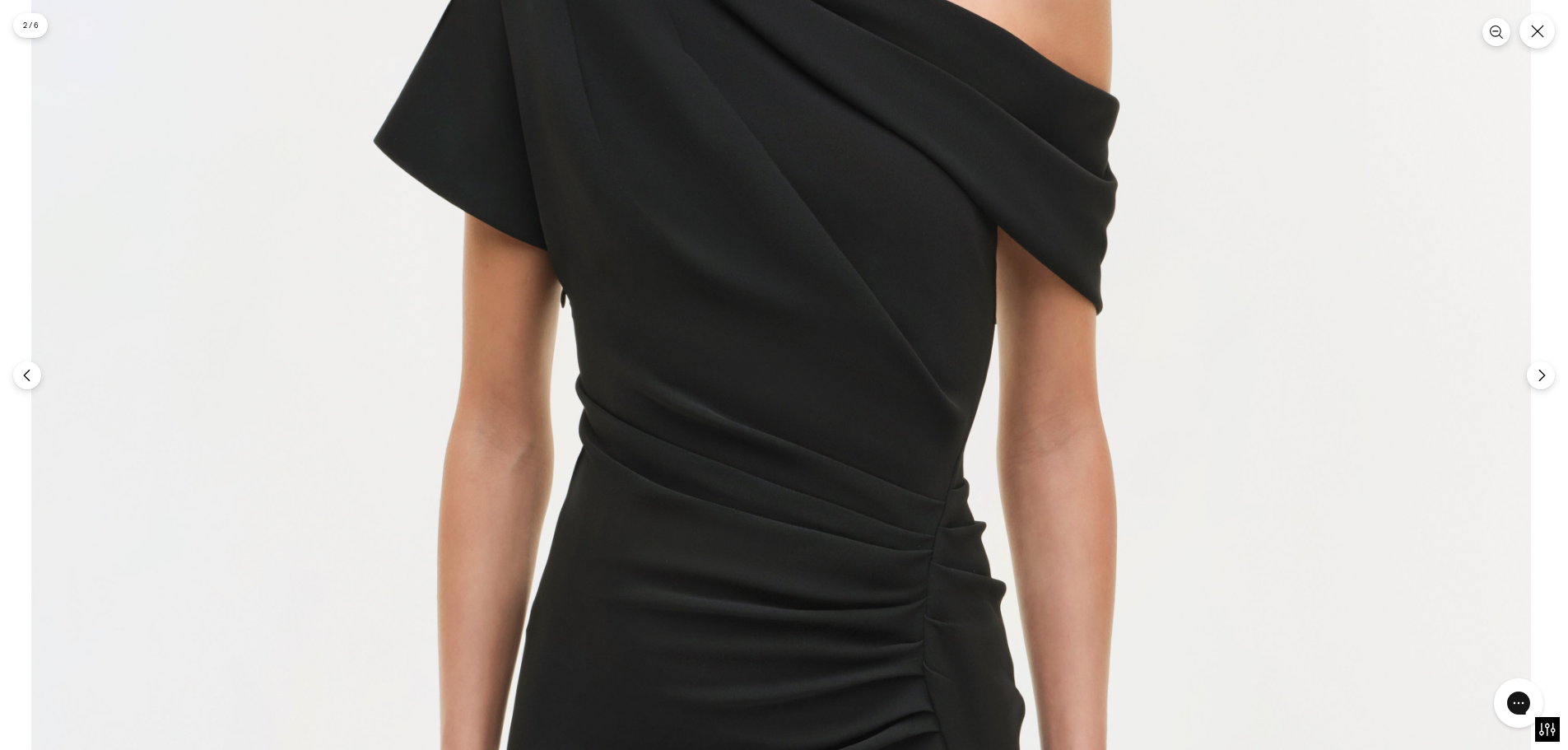
click at [851, 533] on img at bounding box center [781, 501] width 1499 height 2251
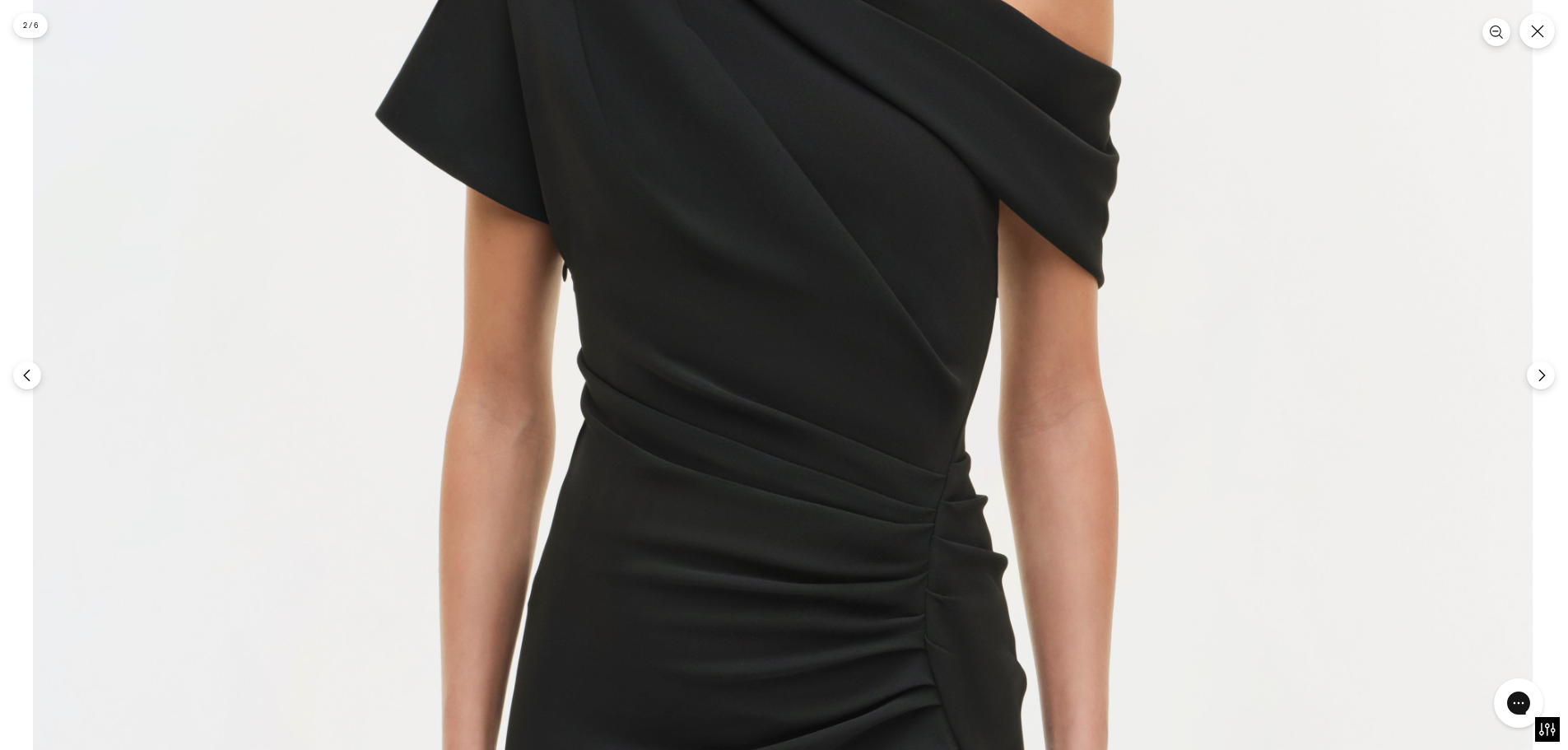
click at [795, 247] on img at bounding box center [783, 475] width 1499 height 2251
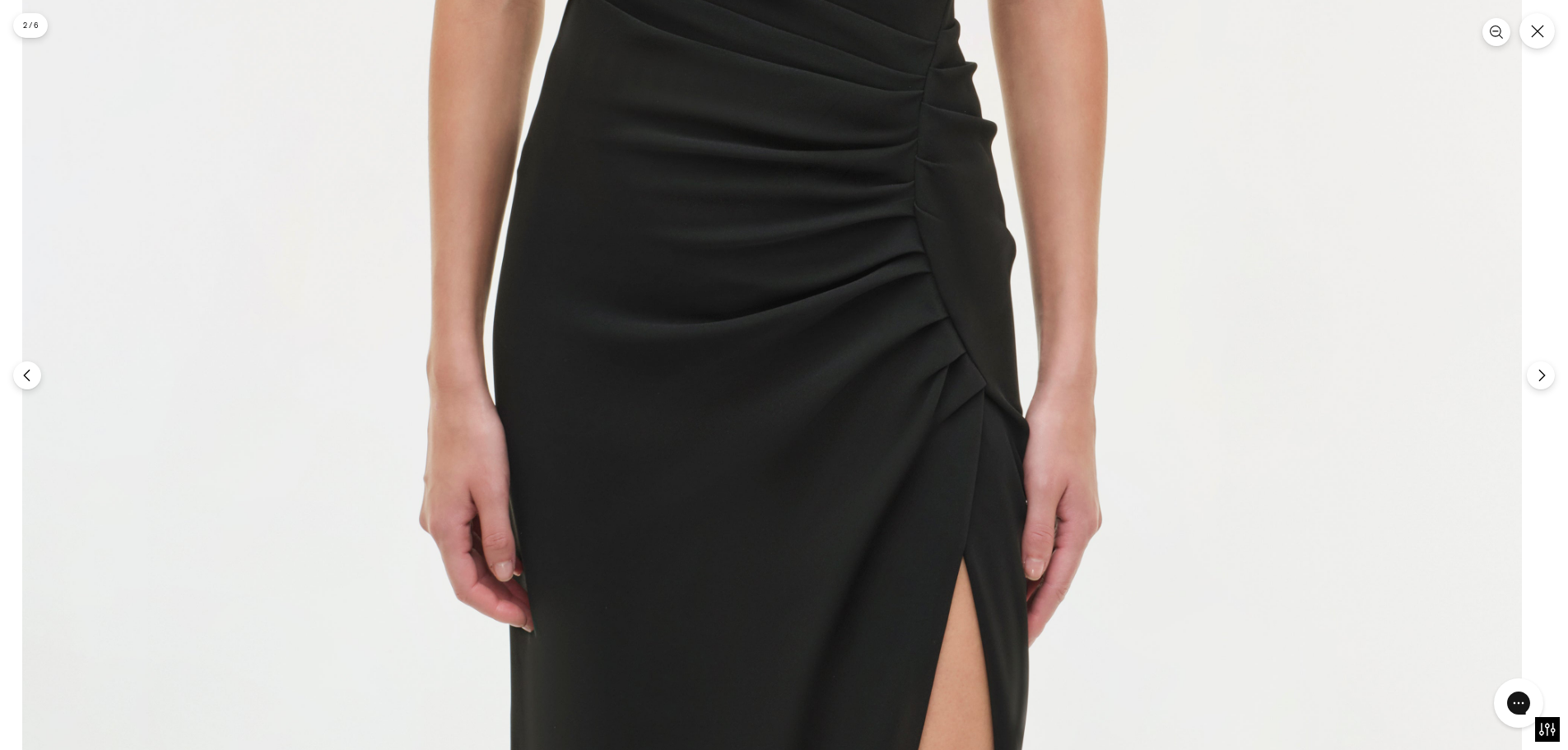
click at [799, 357] on img at bounding box center [772, 42] width 1499 height 2251
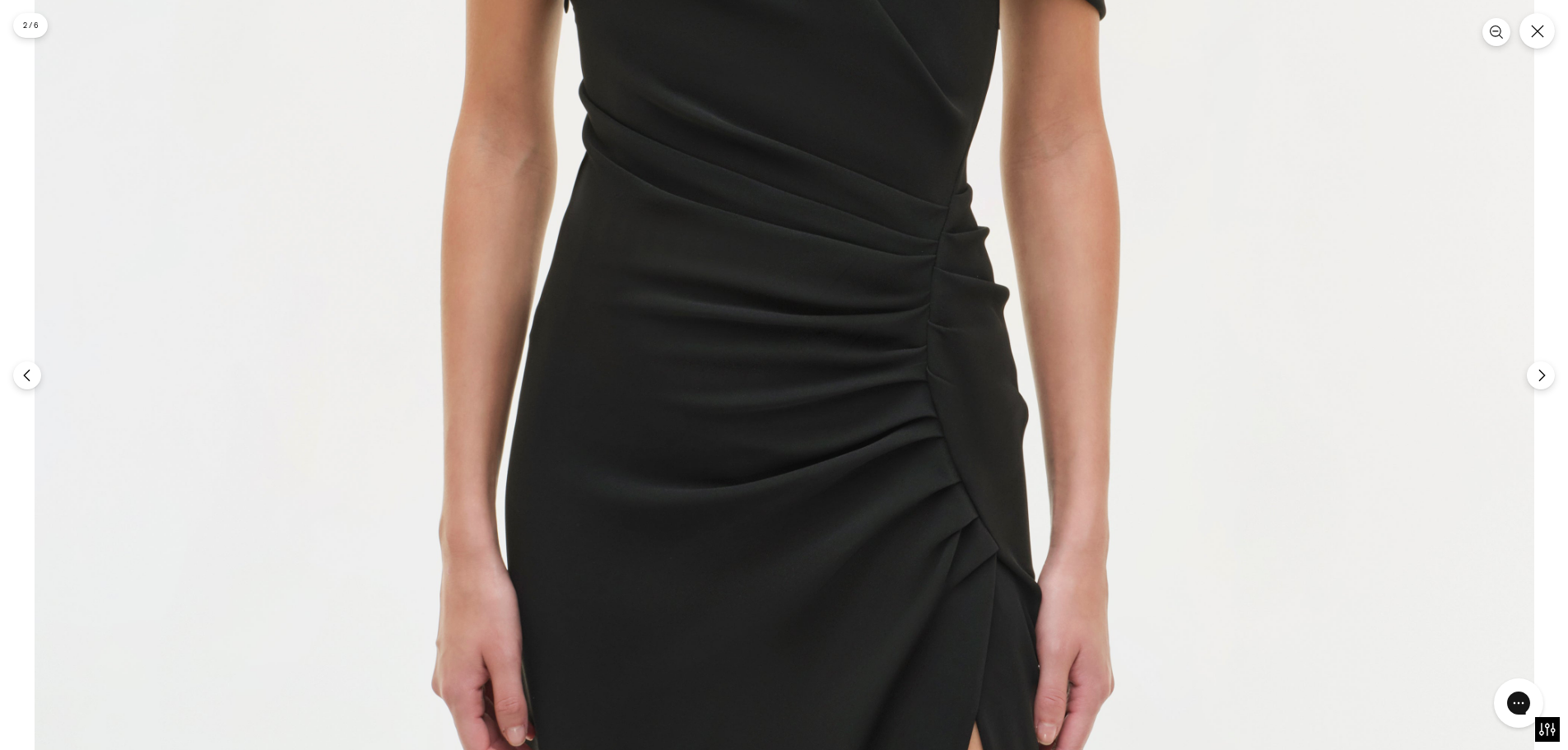
click at [840, 511] on img at bounding box center [784, 207] width 1499 height 2251
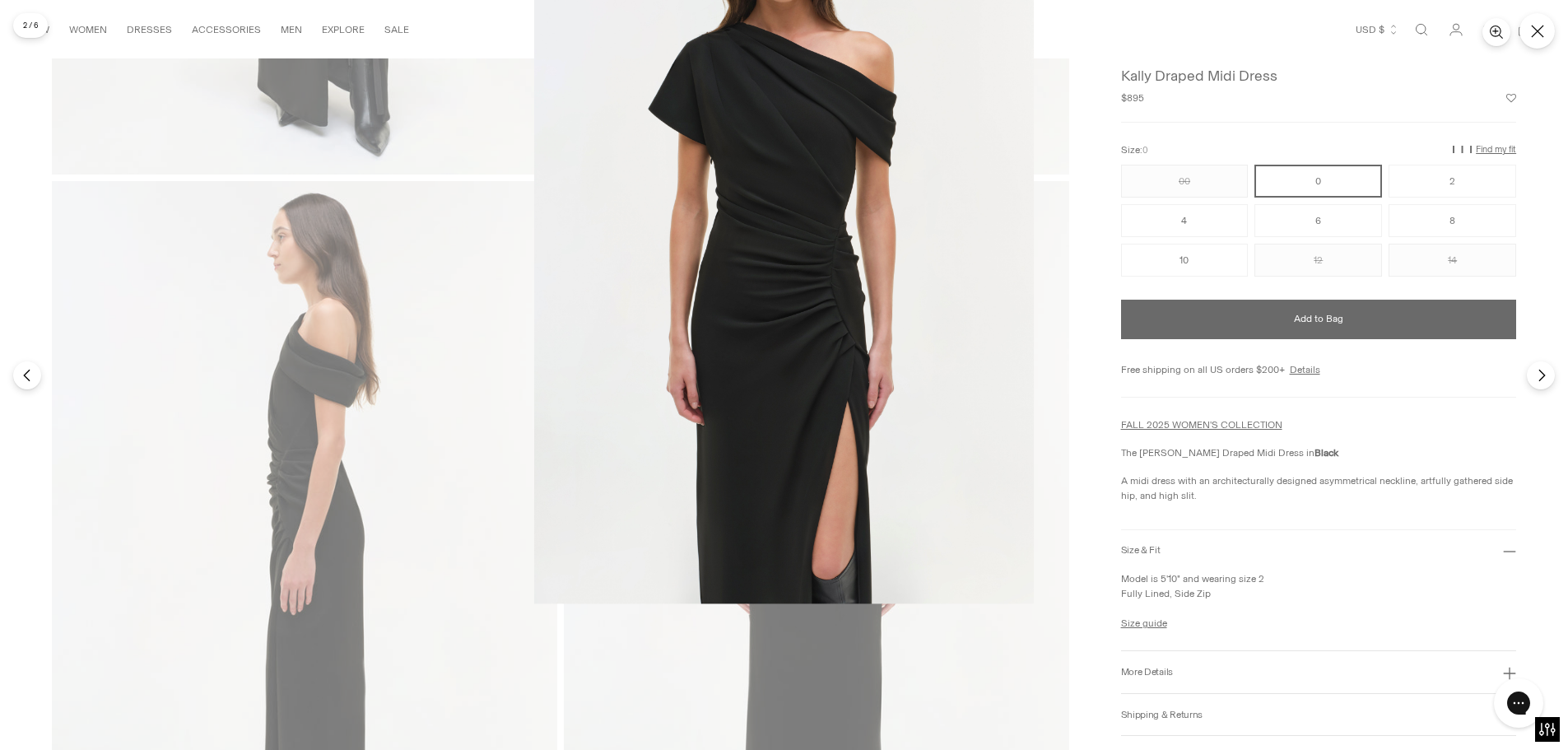
click at [1003, 237] on img at bounding box center [784, 228] width 500 height 750
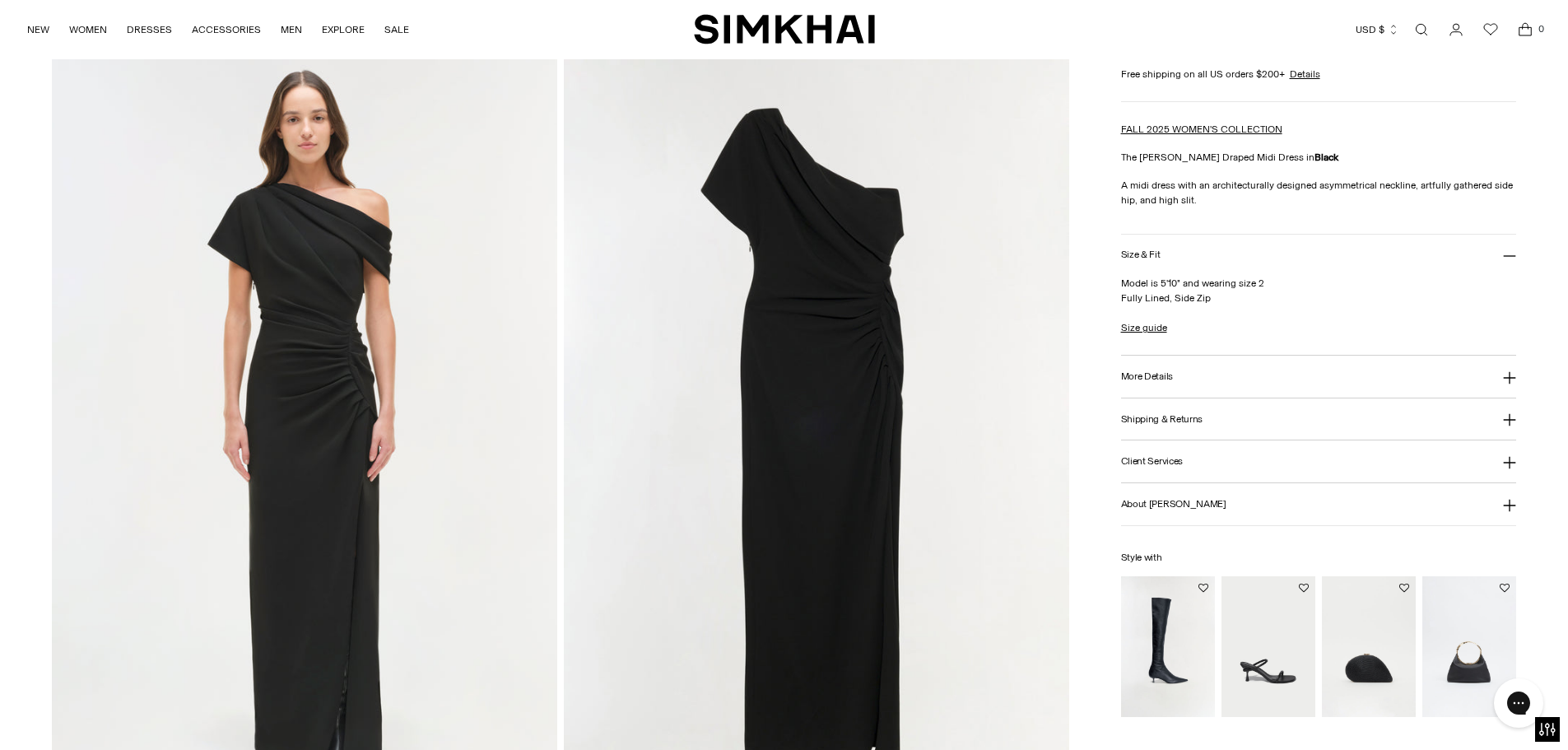
scroll to position [1609, 0]
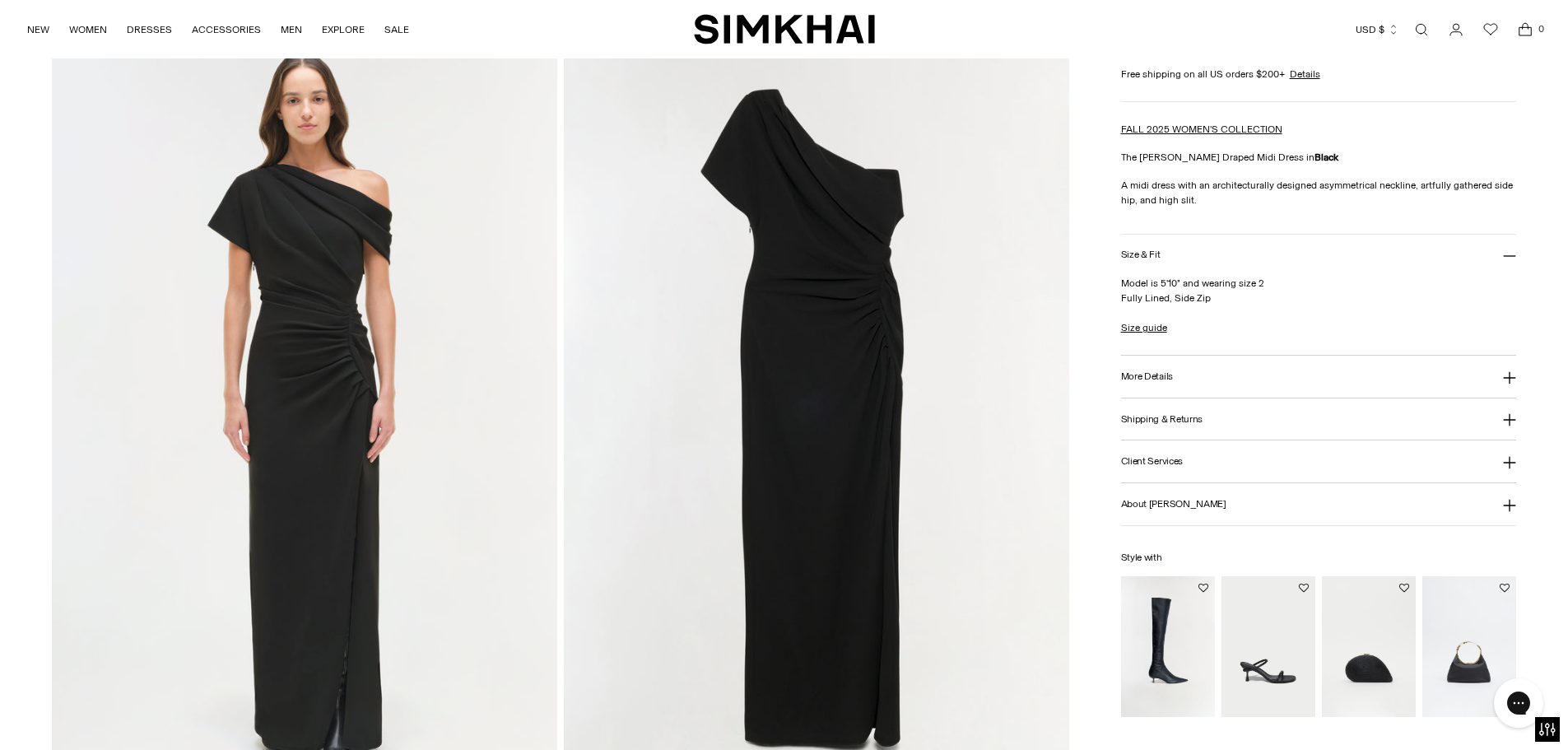
click at [913, 409] on img at bounding box center [817, 419] width 506 height 758
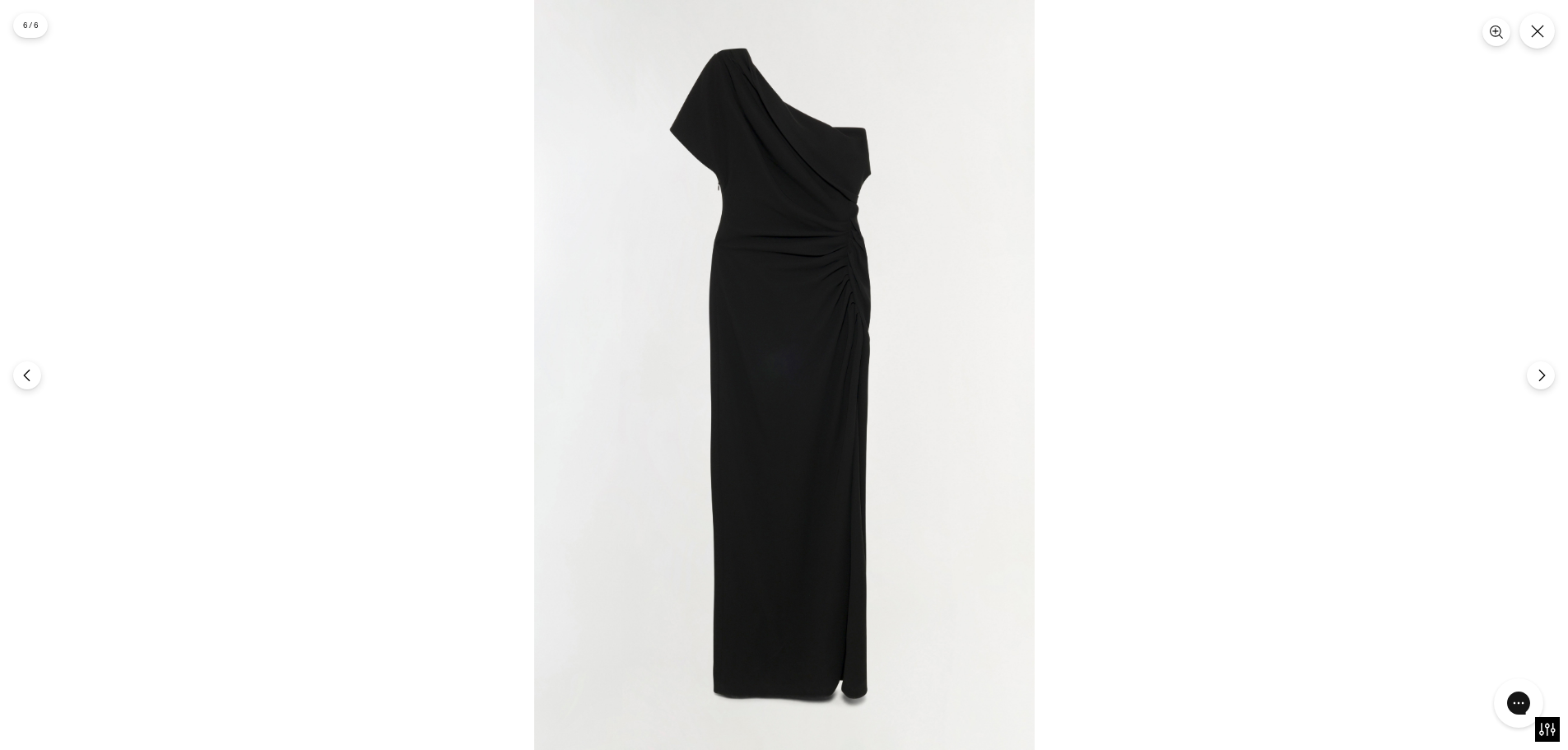
click at [874, 342] on img at bounding box center [784, 375] width 501 height 750
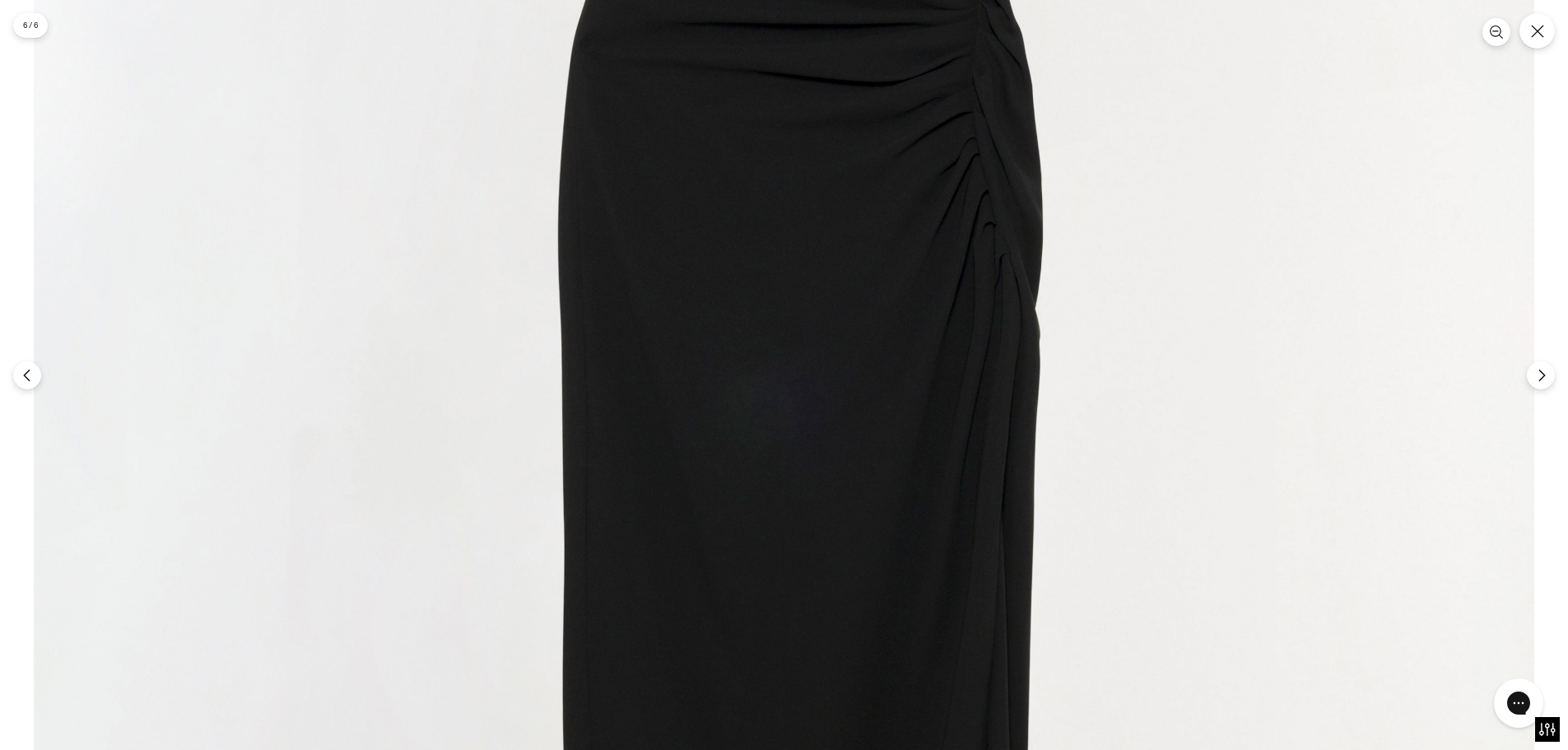
click at [874, 342] on img at bounding box center [784, 441] width 1500 height 2251
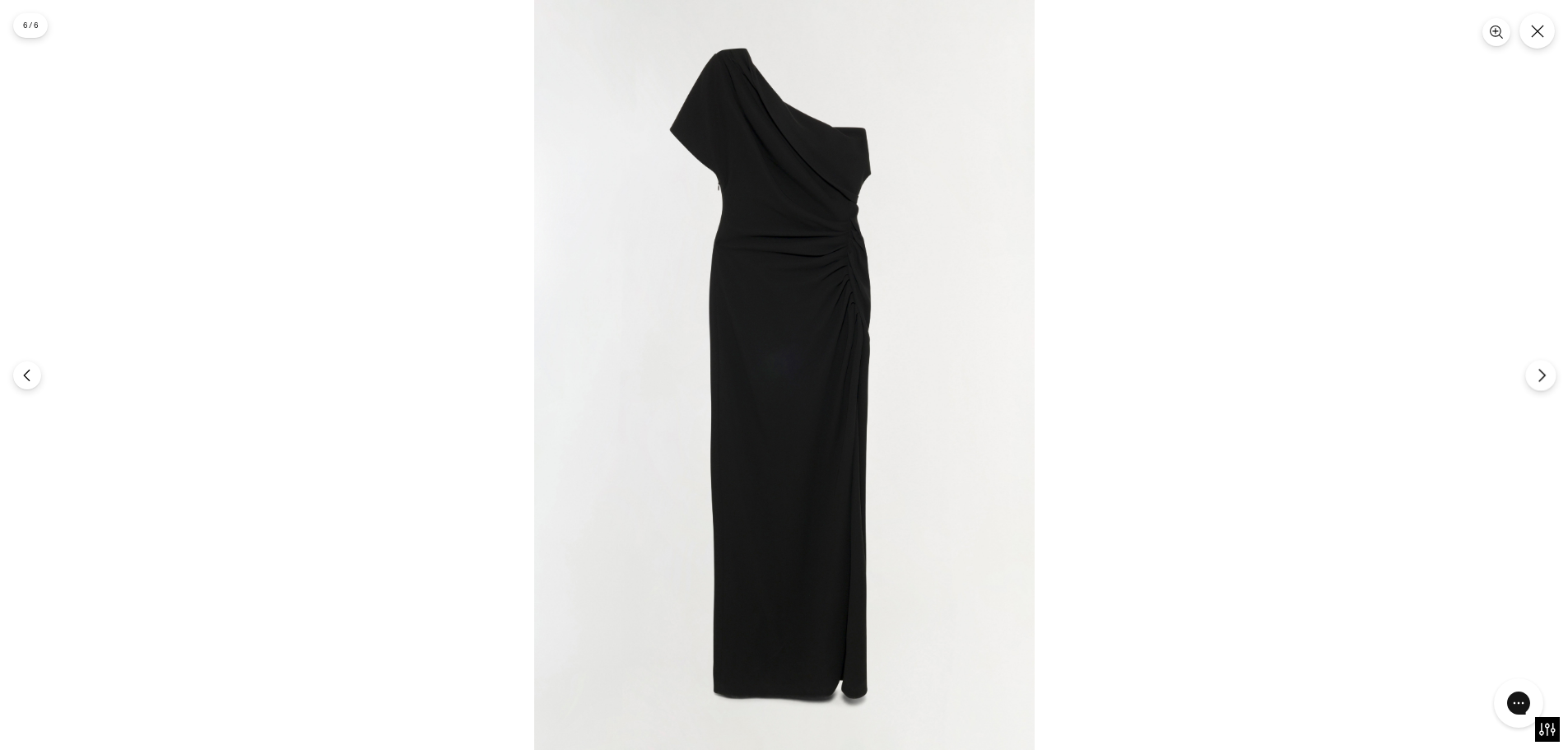
click at [1535, 372] on button "Next" at bounding box center [1541, 375] width 30 height 31
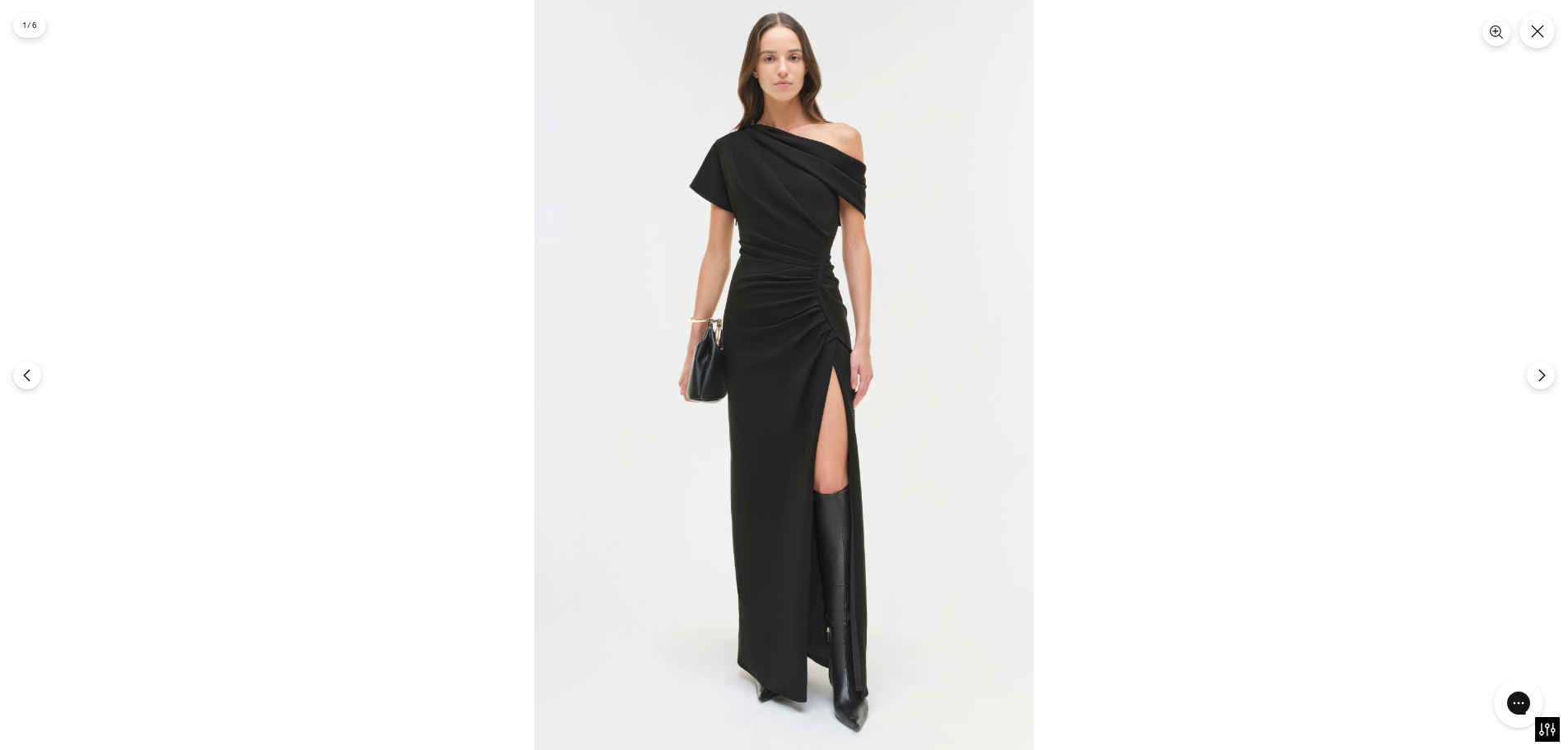
click at [893, 349] on img at bounding box center [784, 375] width 500 height 750
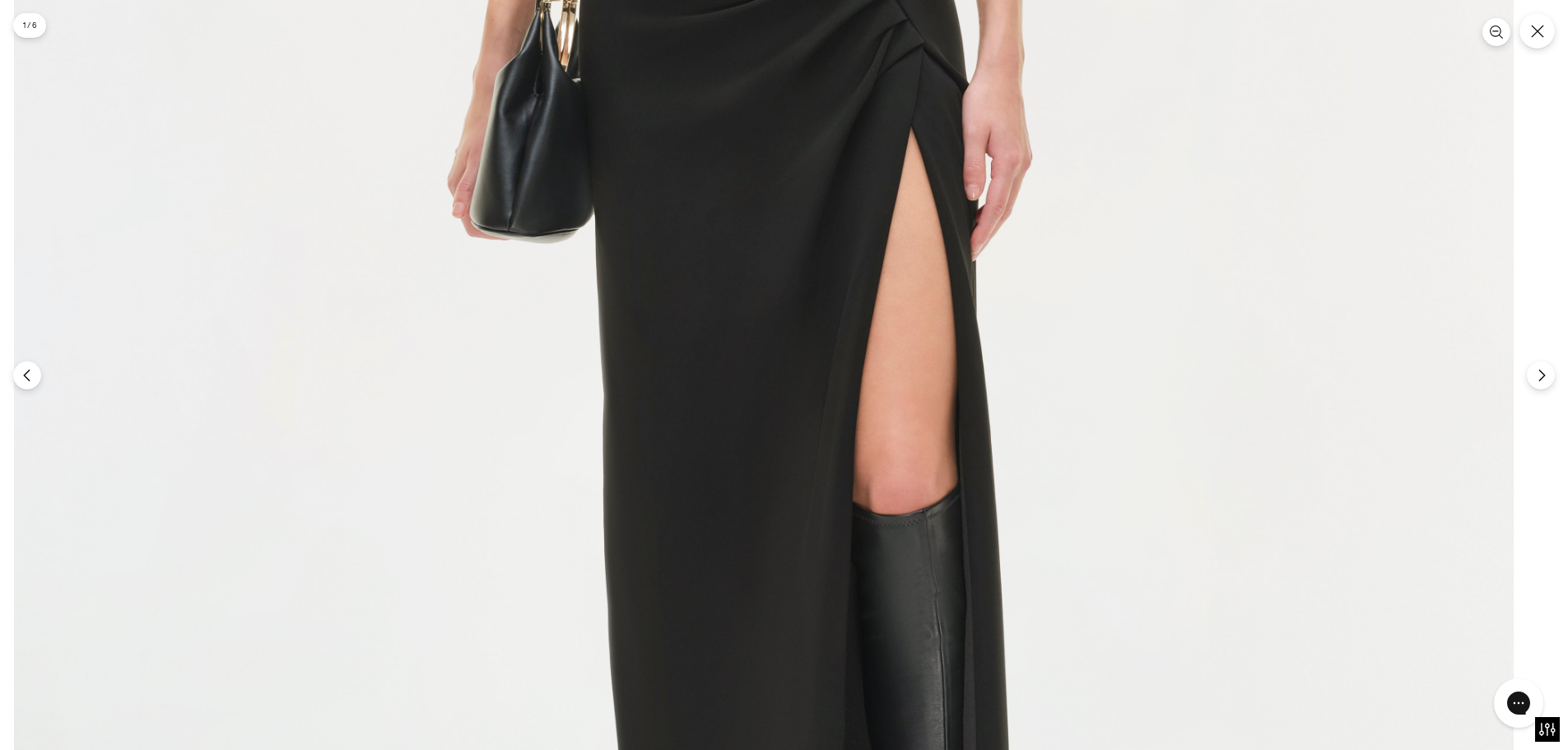
click at [423, 497] on img at bounding box center [764, 158] width 1499 height 2251
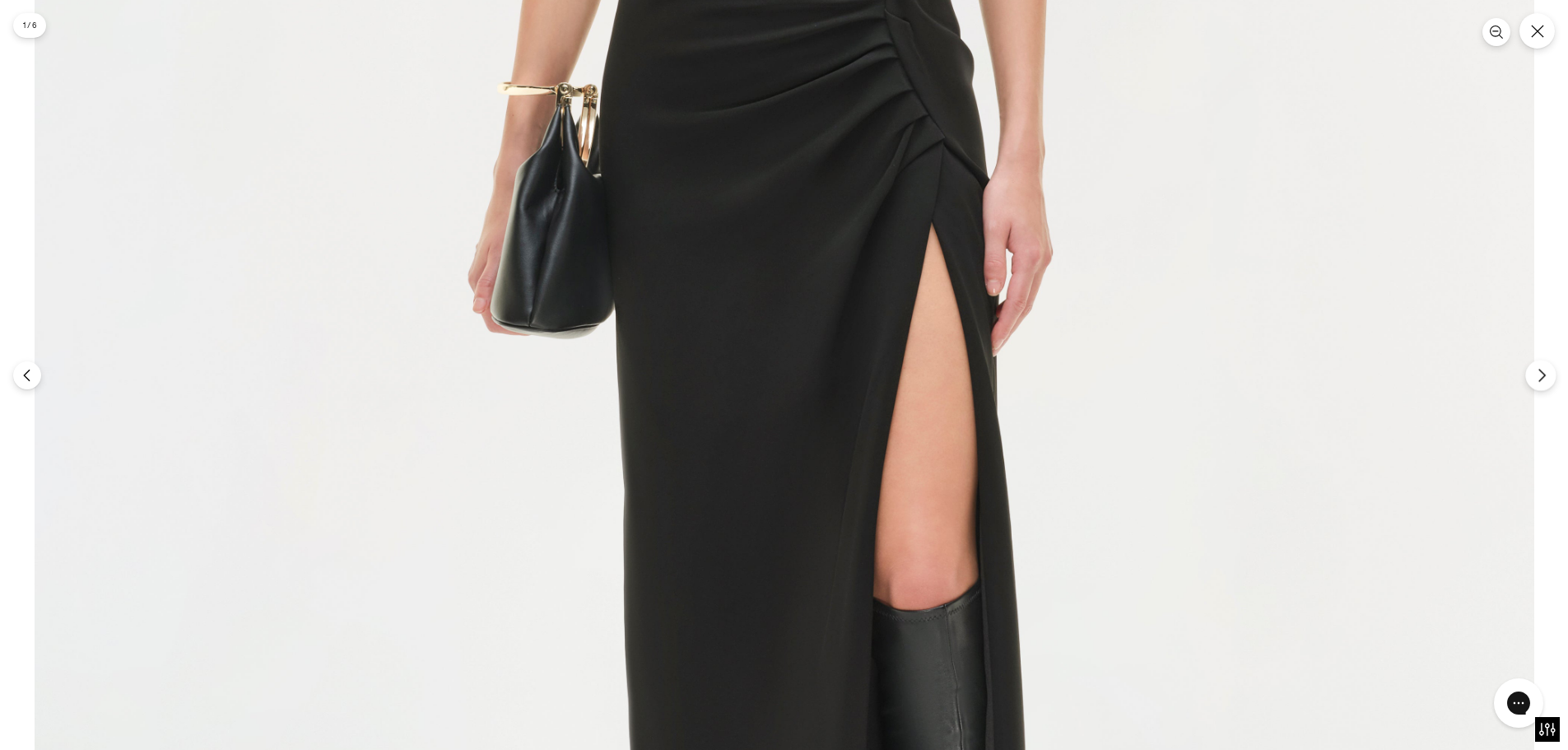
click at [1535, 388] on button "Next" at bounding box center [1541, 375] width 30 height 31
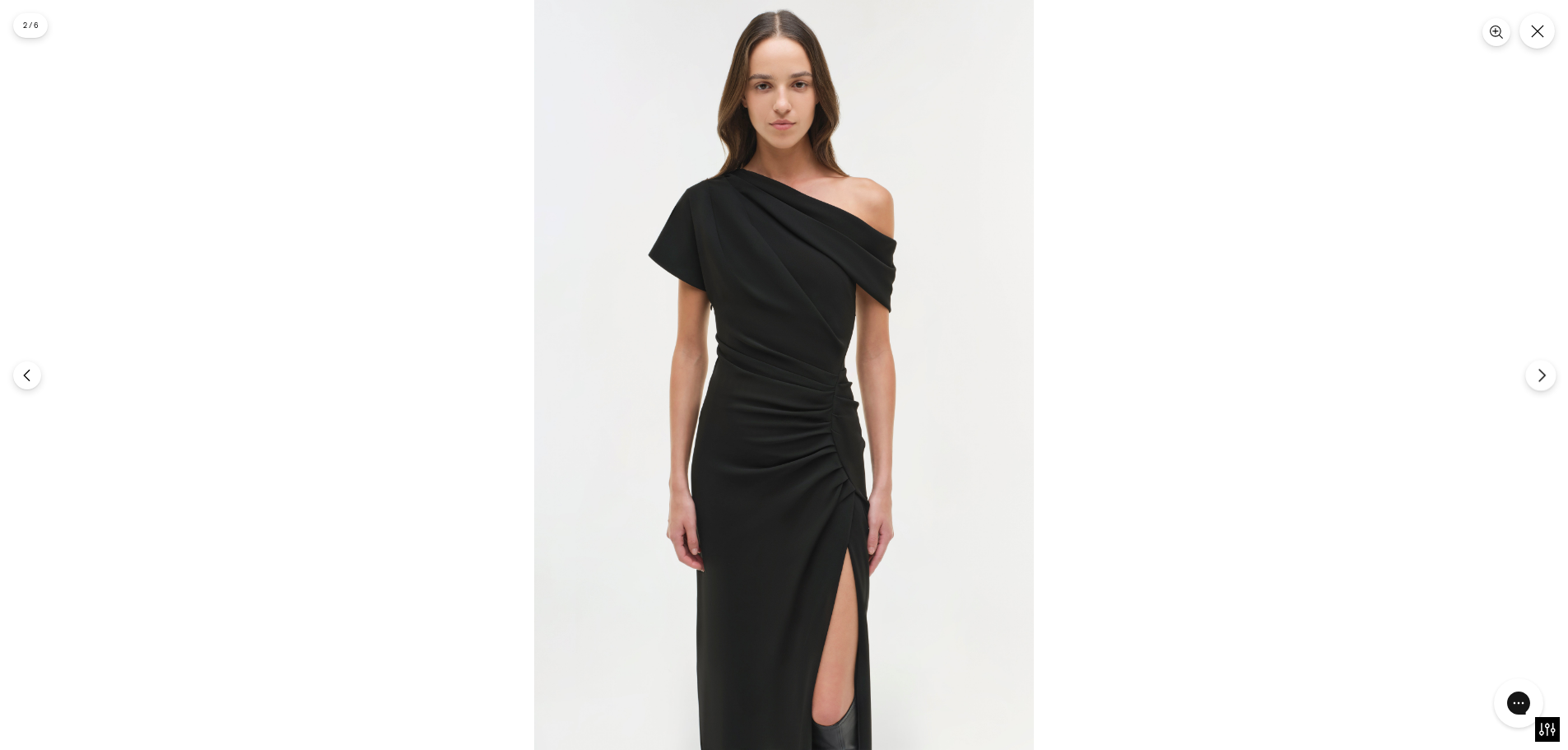
click at [1535, 388] on button "Next" at bounding box center [1541, 375] width 30 height 31
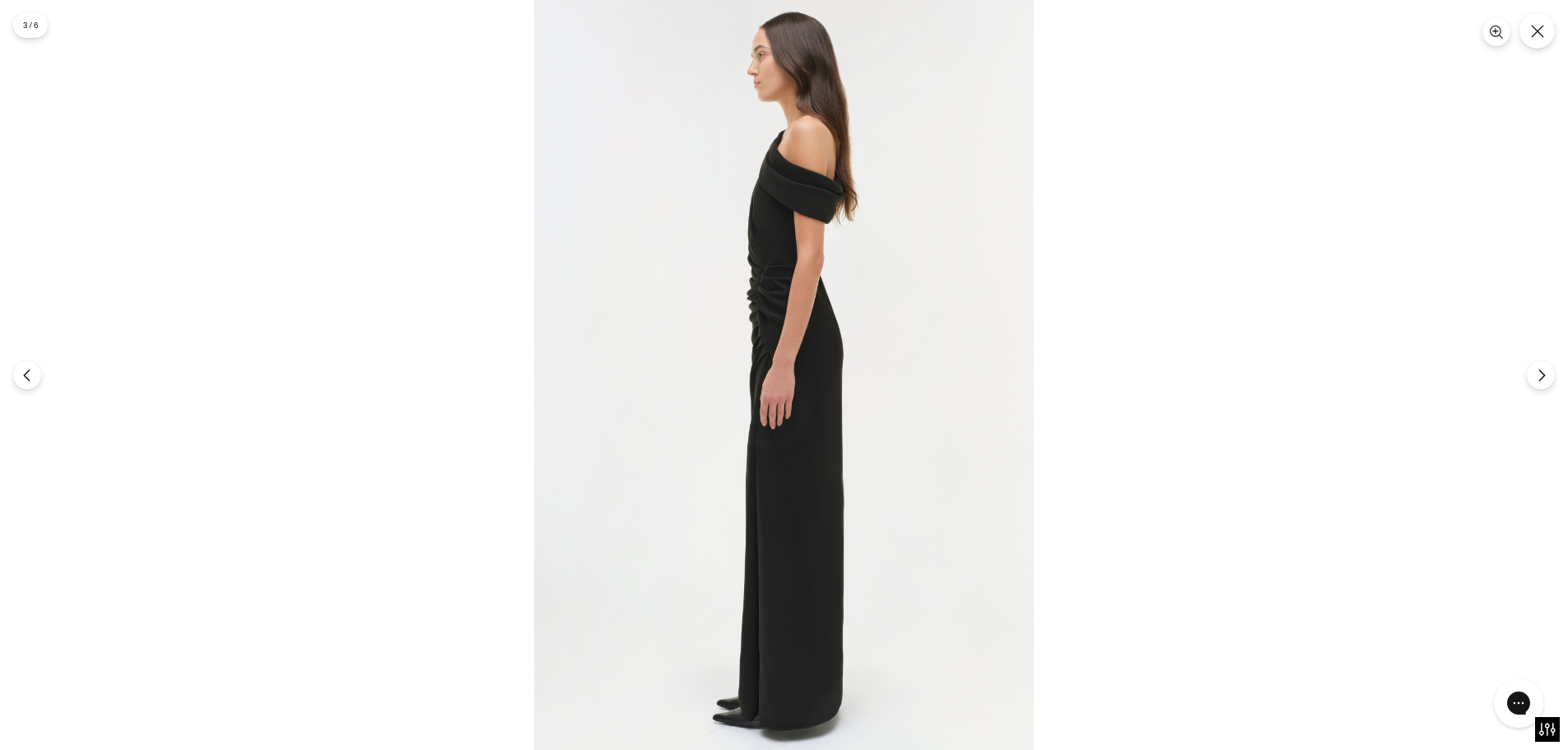
click at [817, 330] on img at bounding box center [784, 375] width 500 height 750
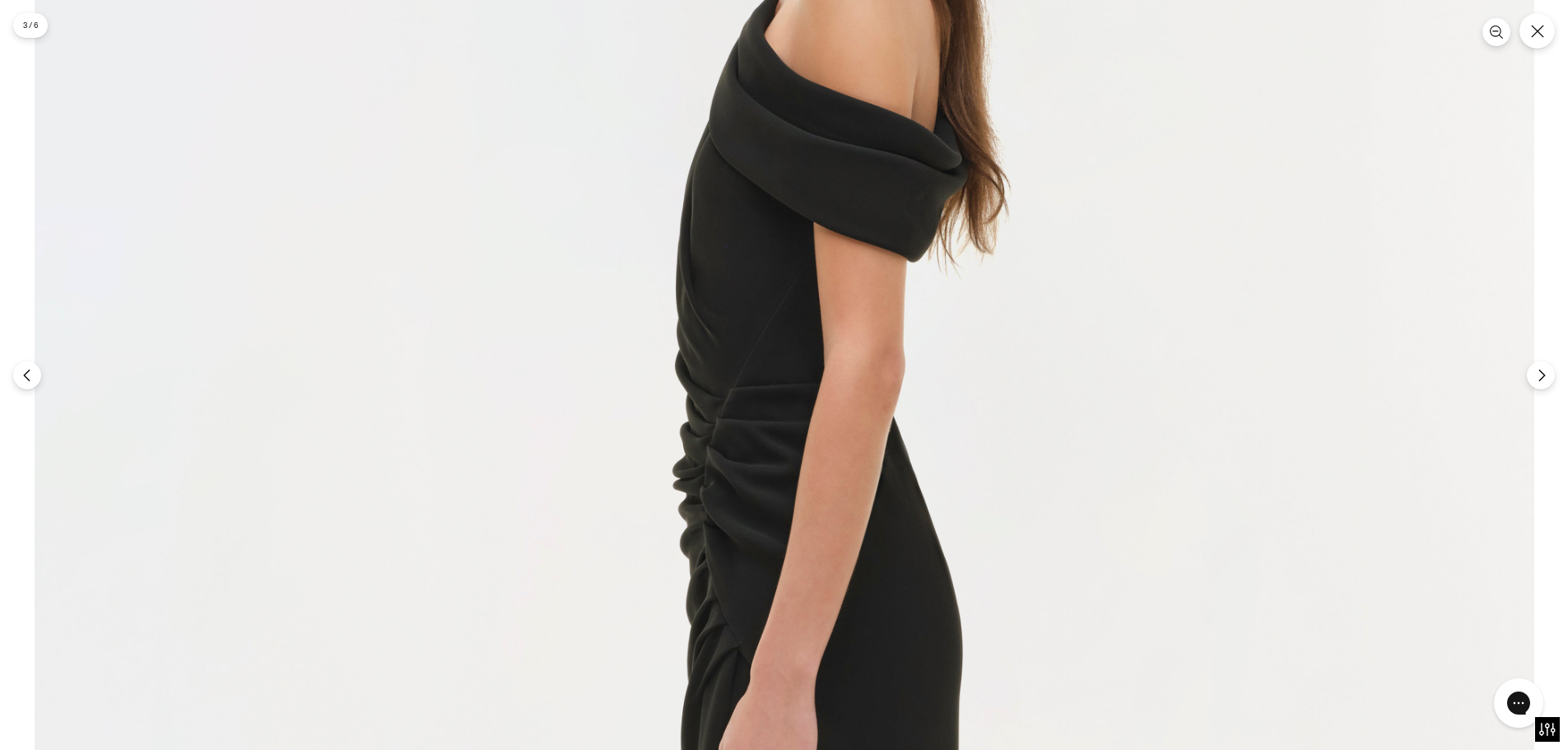
click at [810, 271] on img at bounding box center [784, 715] width 1499 height 2251
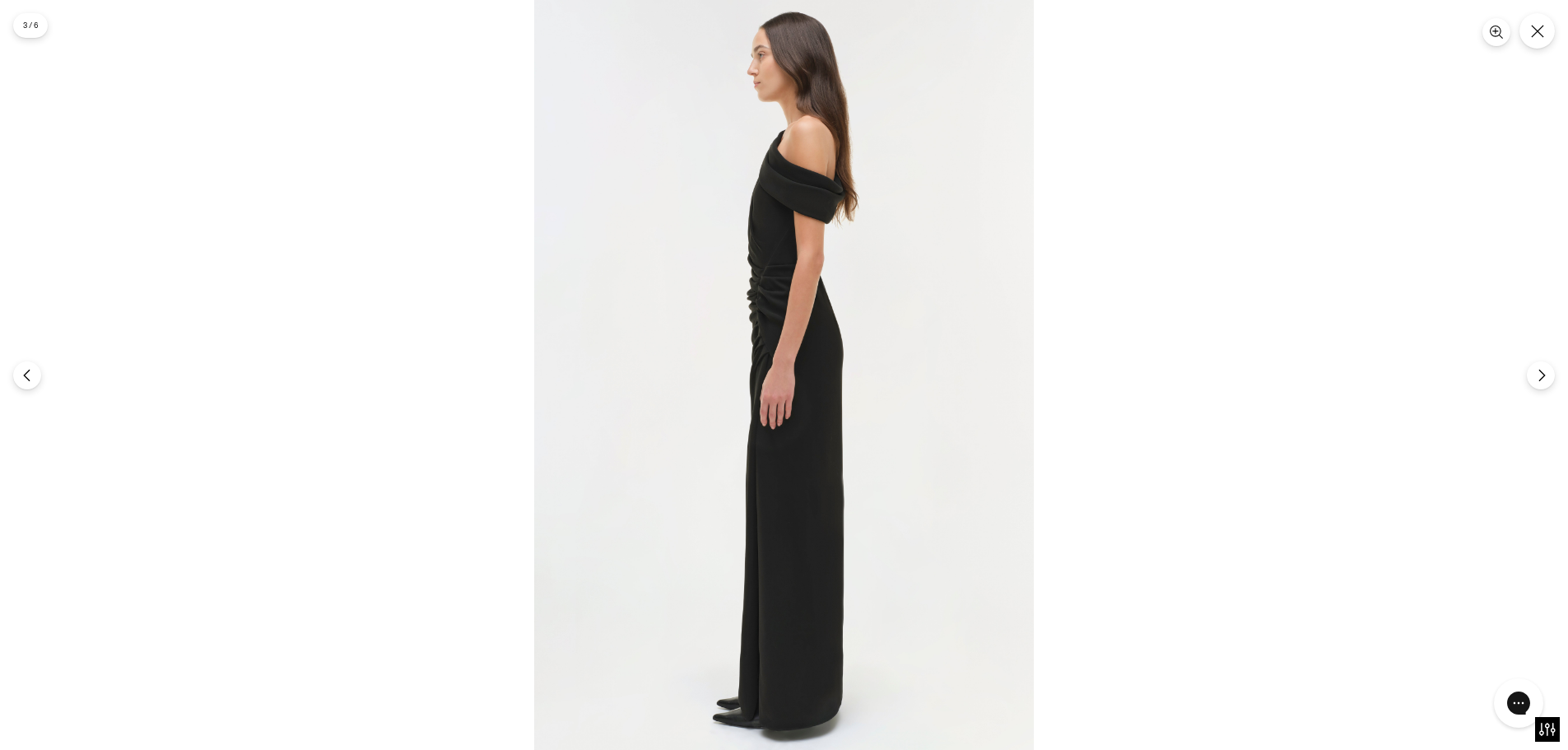
click at [810, 271] on img at bounding box center [784, 375] width 500 height 750
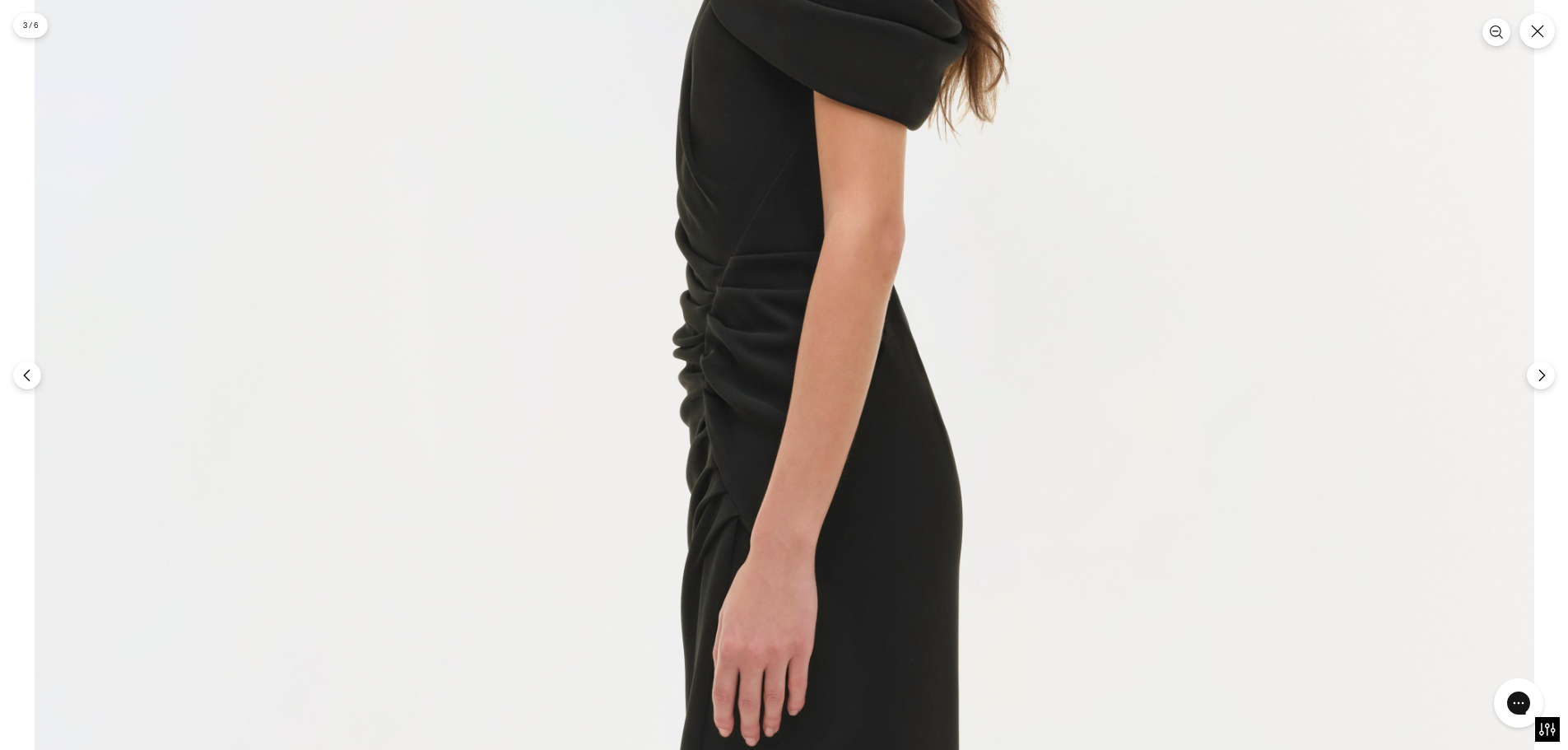
click at [363, 297] on img at bounding box center [784, 584] width 1499 height 2251
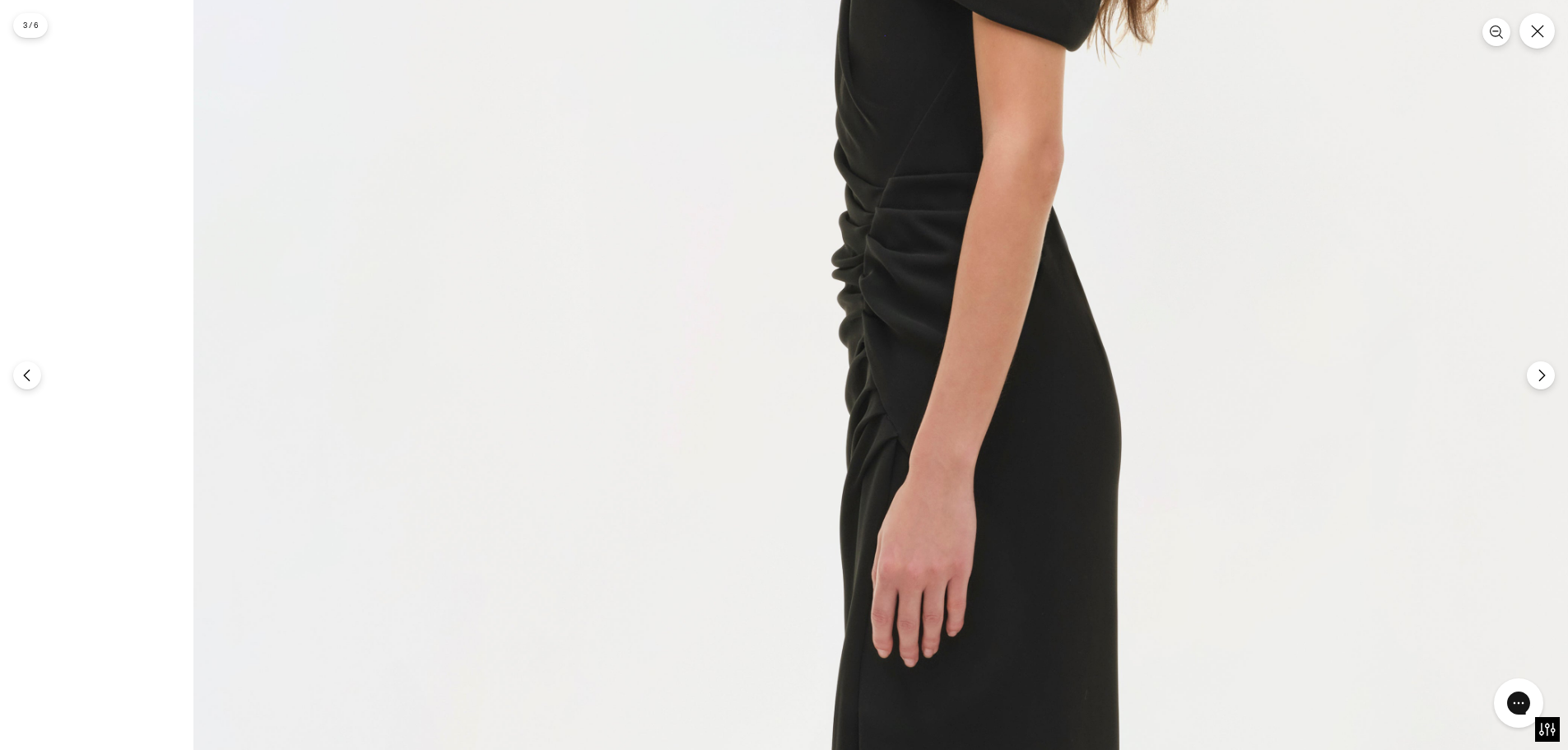
click at [1214, 355] on img at bounding box center [943, 504] width 1499 height 2251
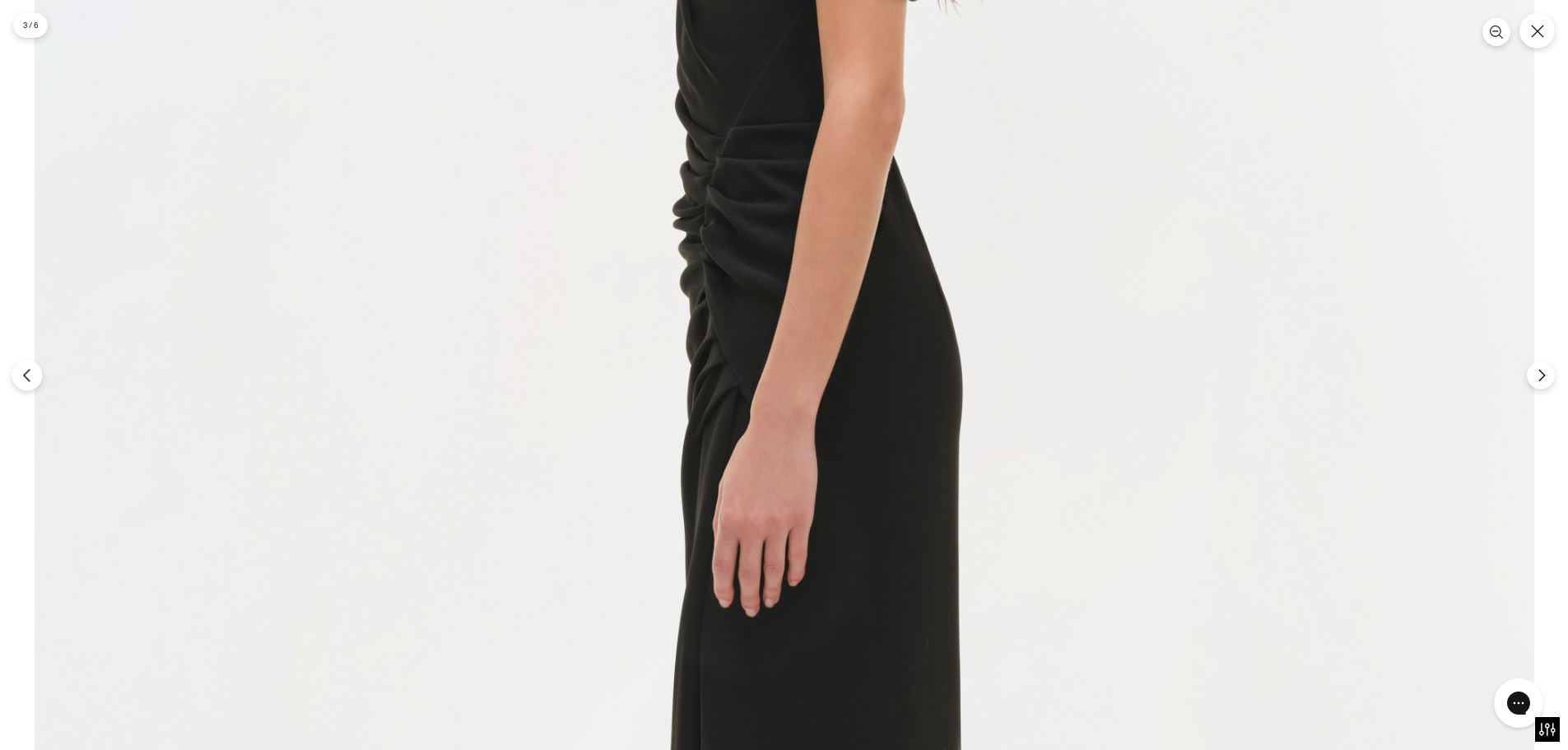
click at [32, 383] on button "Previous" at bounding box center [27, 375] width 30 height 31
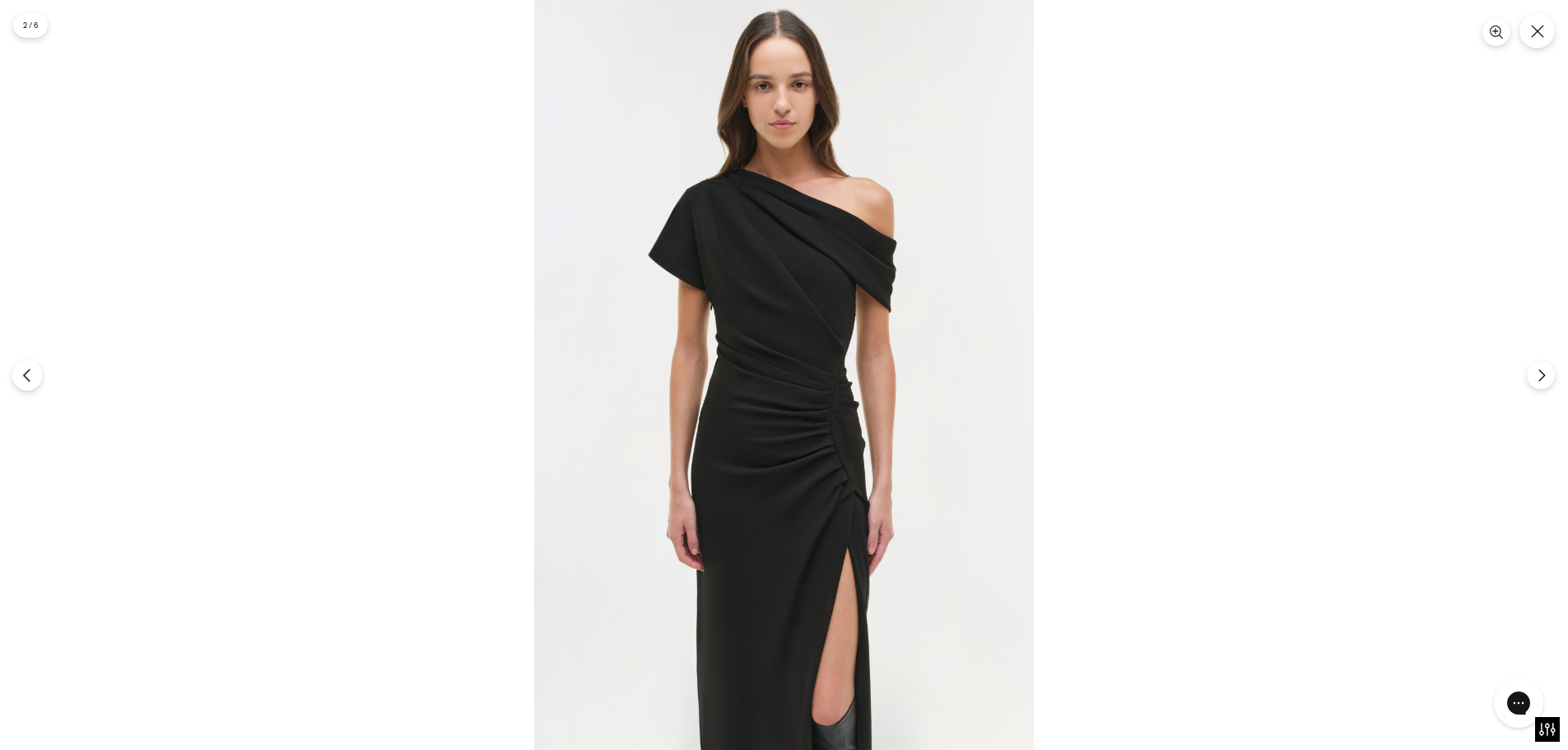
click at [32, 383] on button "Previous" at bounding box center [27, 375] width 30 height 31
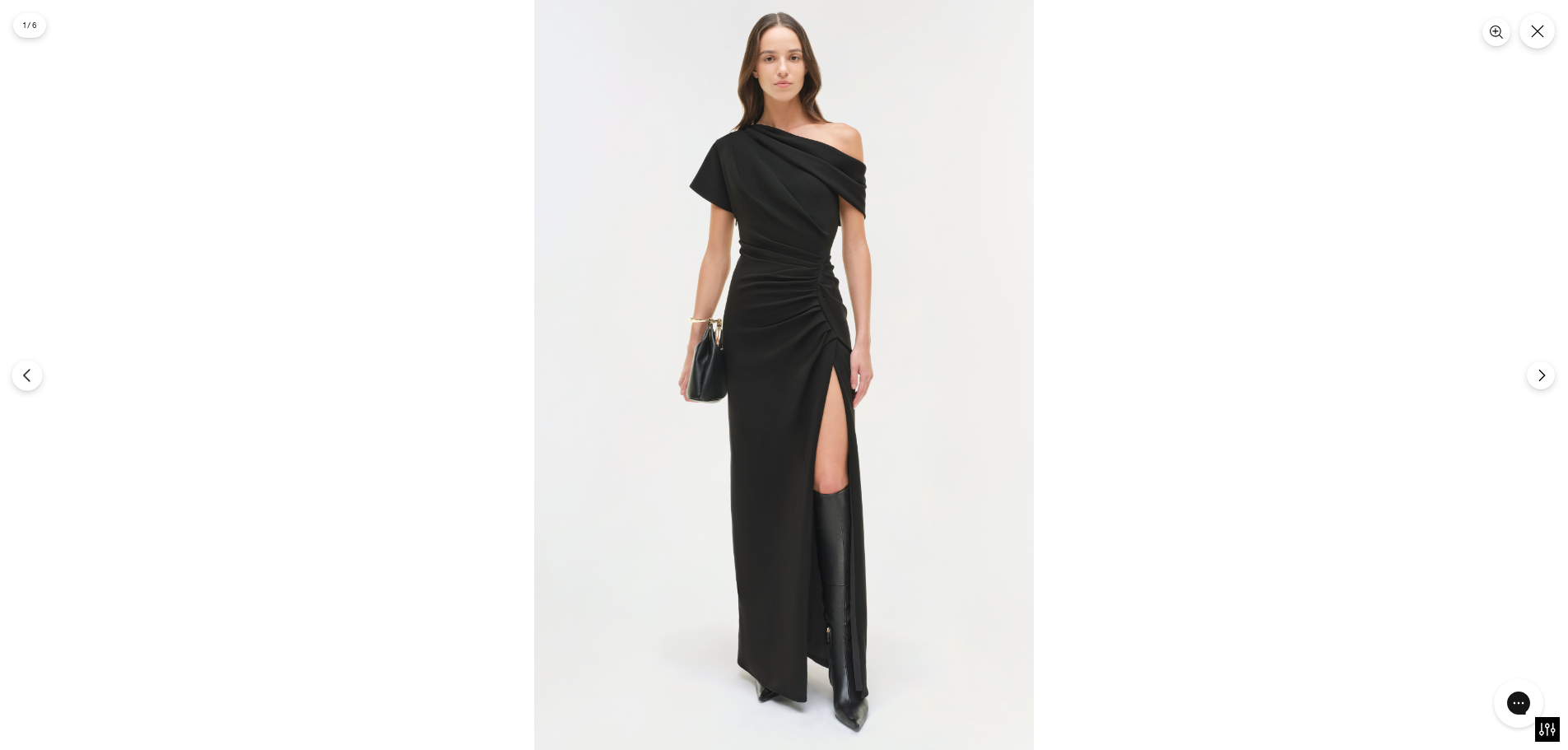
click at [34, 373] on icon "Previous" at bounding box center [26, 375] width 14 height 14
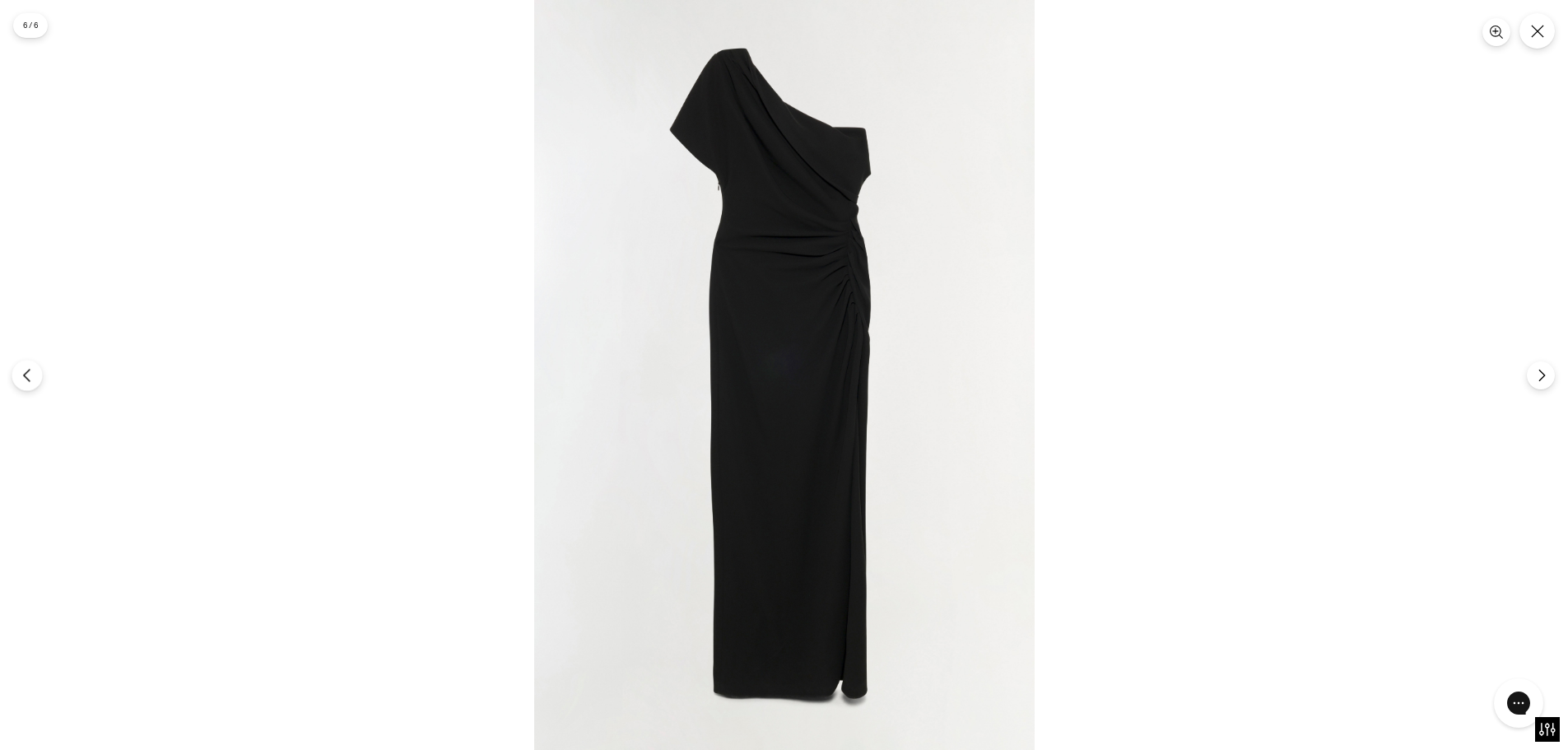
click at [34, 373] on icon "Previous" at bounding box center [26, 375] width 14 height 14
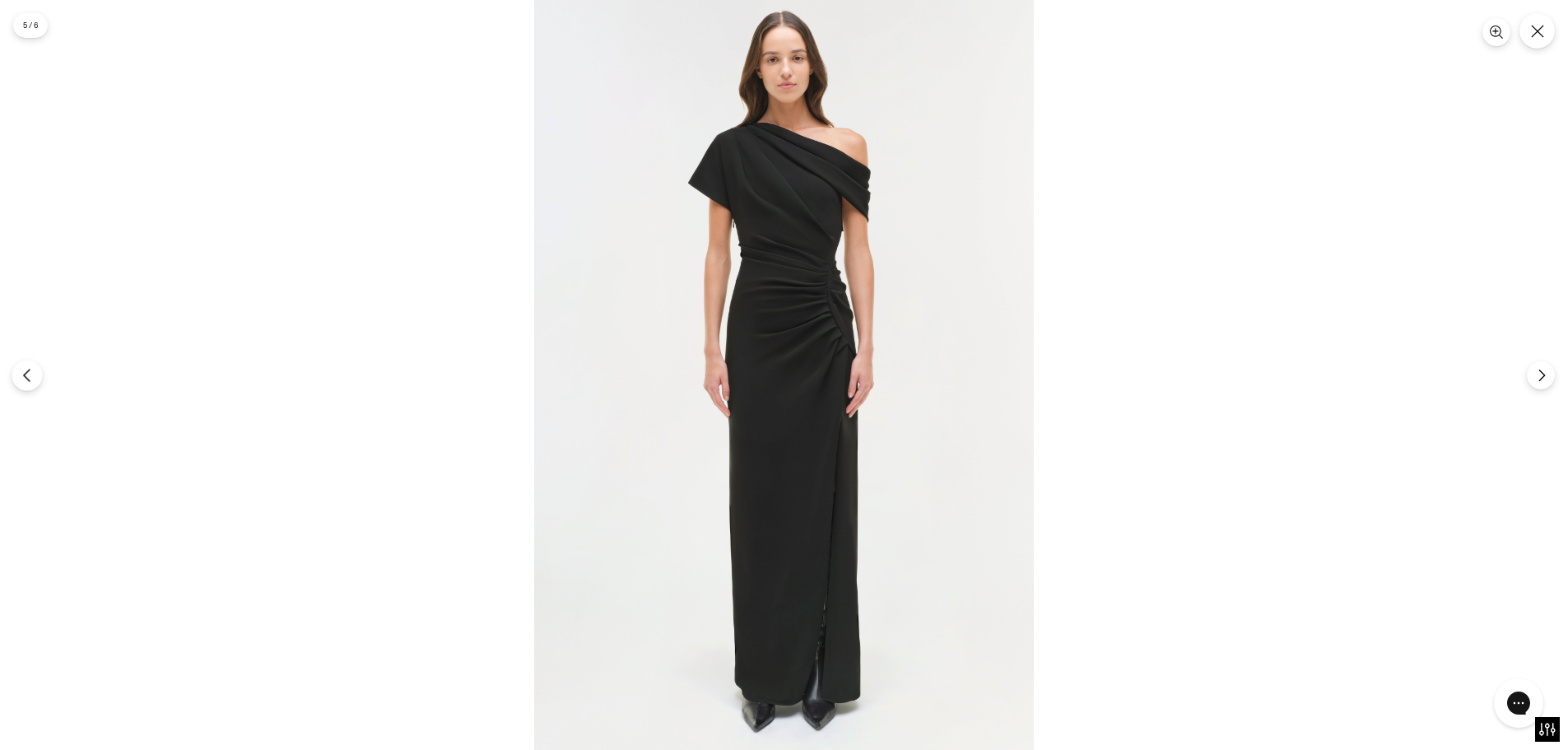
click at [34, 373] on icon "Previous" at bounding box center [26, 375] width 14 height 14
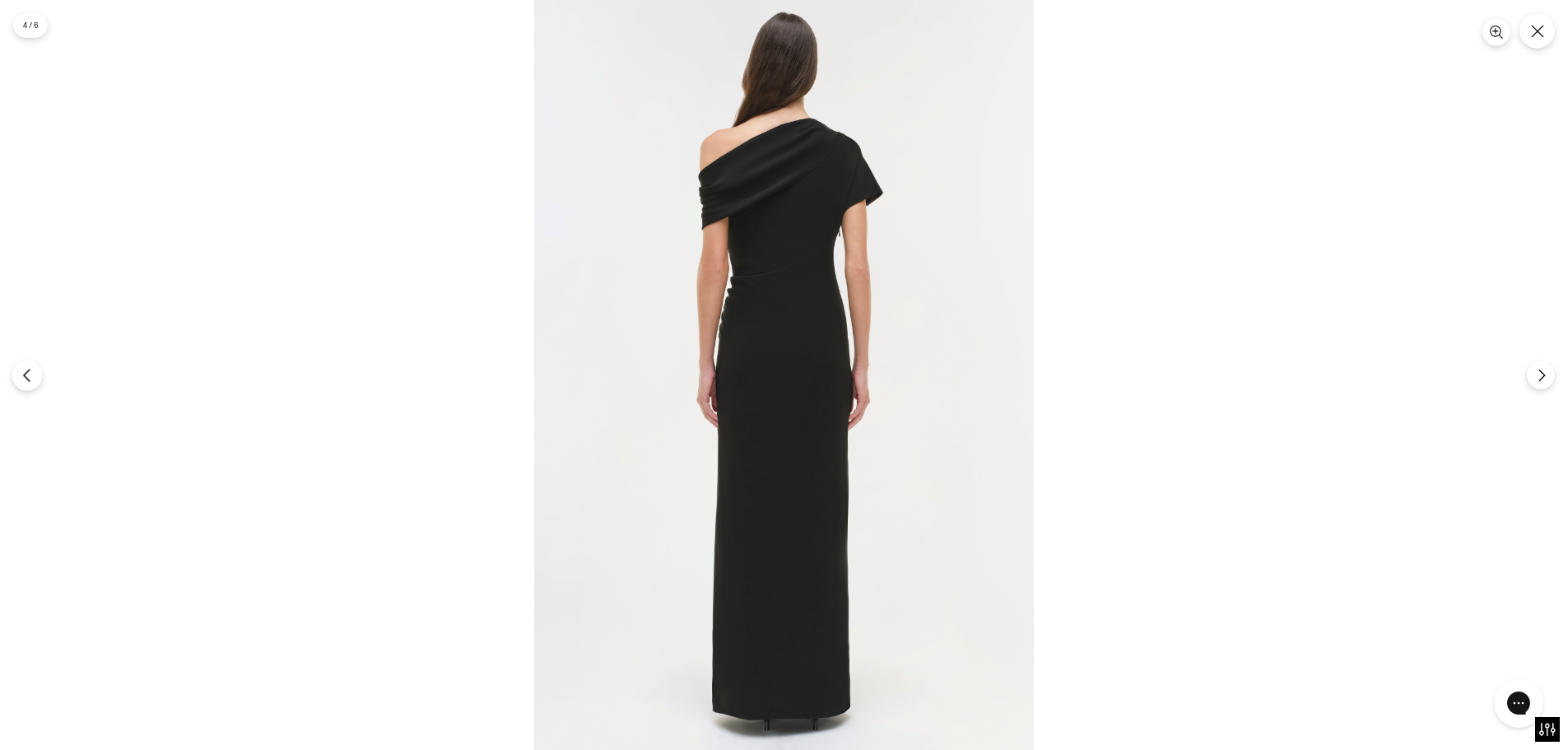
click at [34, 373] on icon "Previous" at bounding box center [26, 375] width 14 height 14
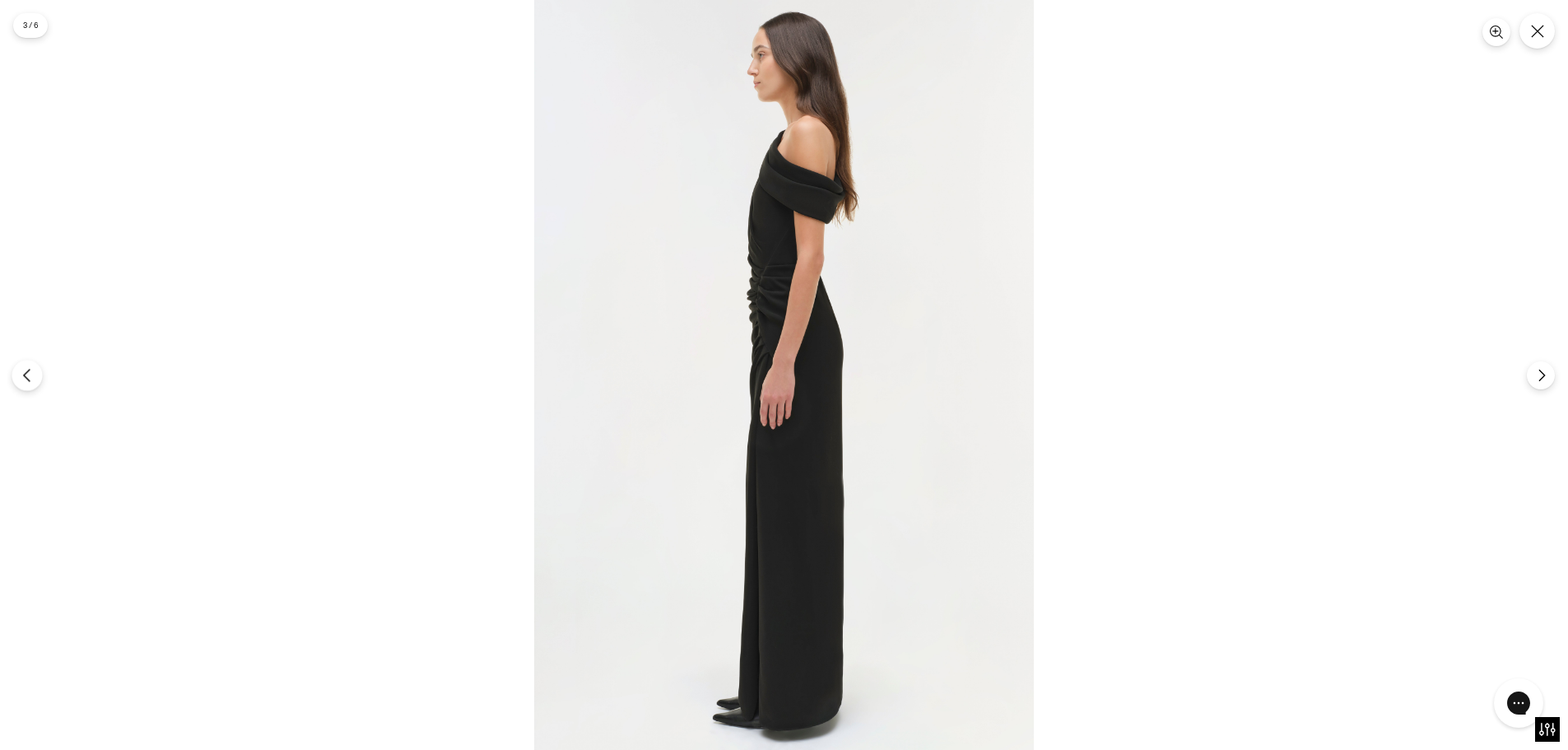
click at [34, 373] on icon "Previous" at bounding box center [26, 375] width 14 height 14
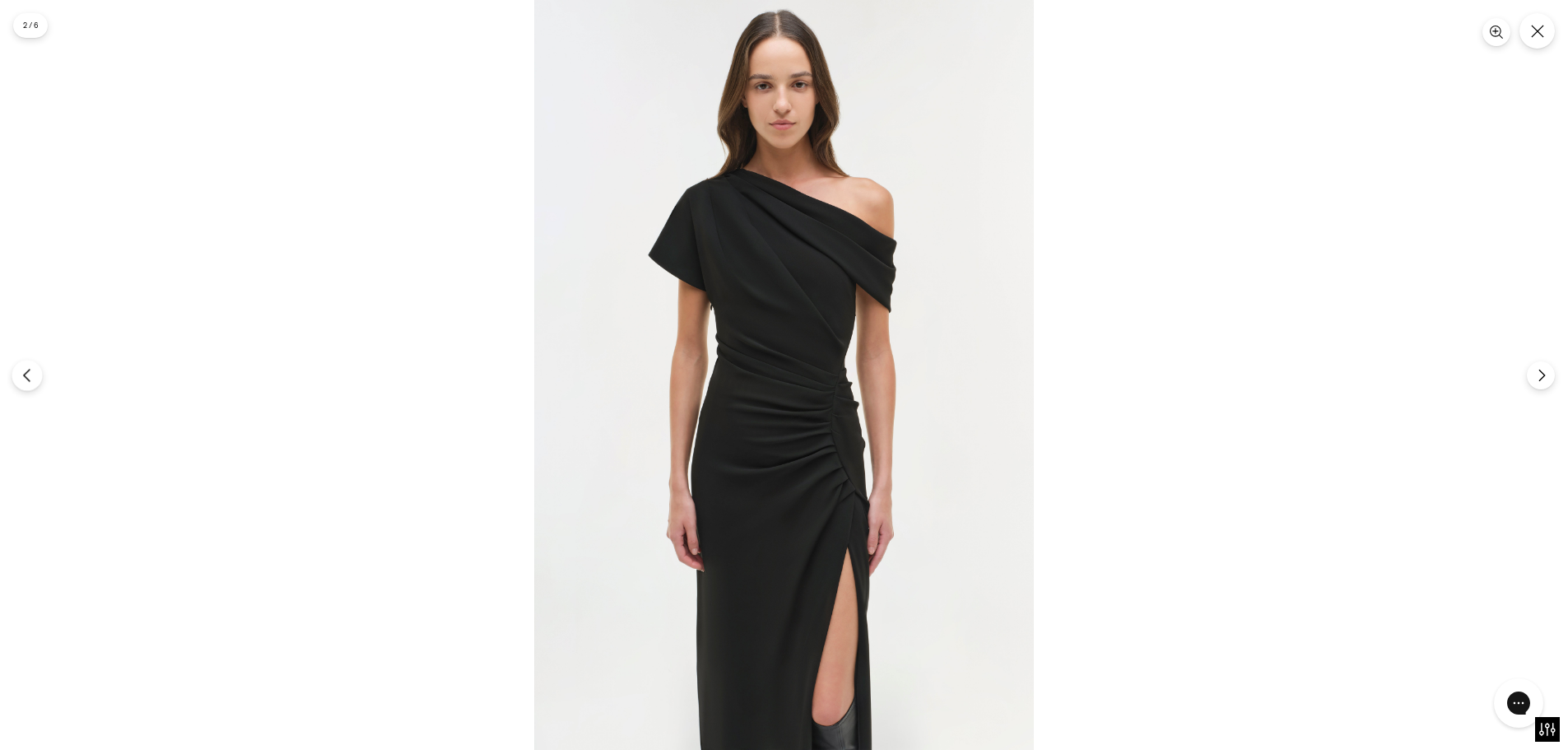
click at [33, 373] on icon "Previous" at bounding box center [26, 375] width 14 height 14
